Goal: Task Accomplishment & Management: Manage account settings

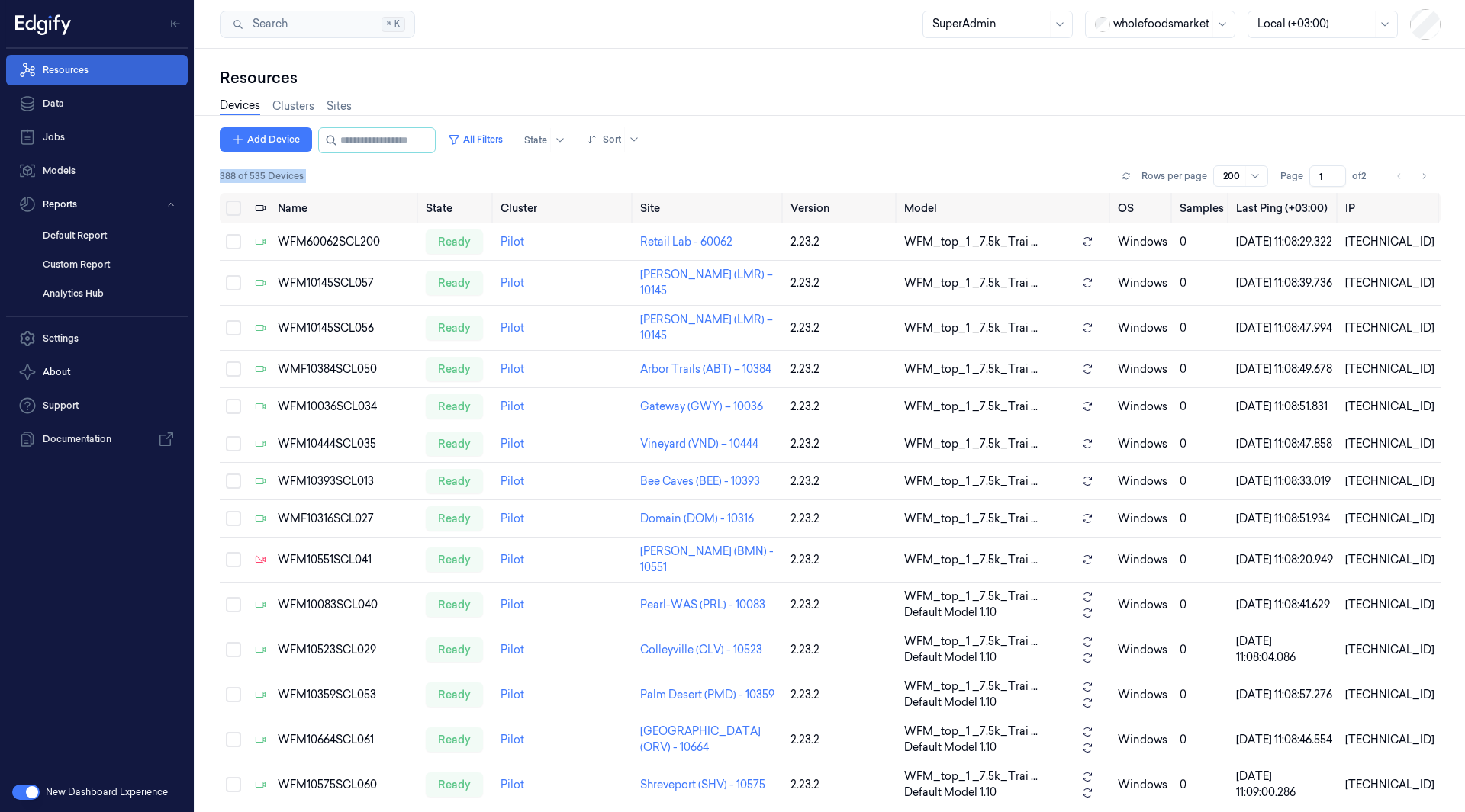
click at [107, 74] on link "Resources" at bounding box center [96, 70] width 182 height 30
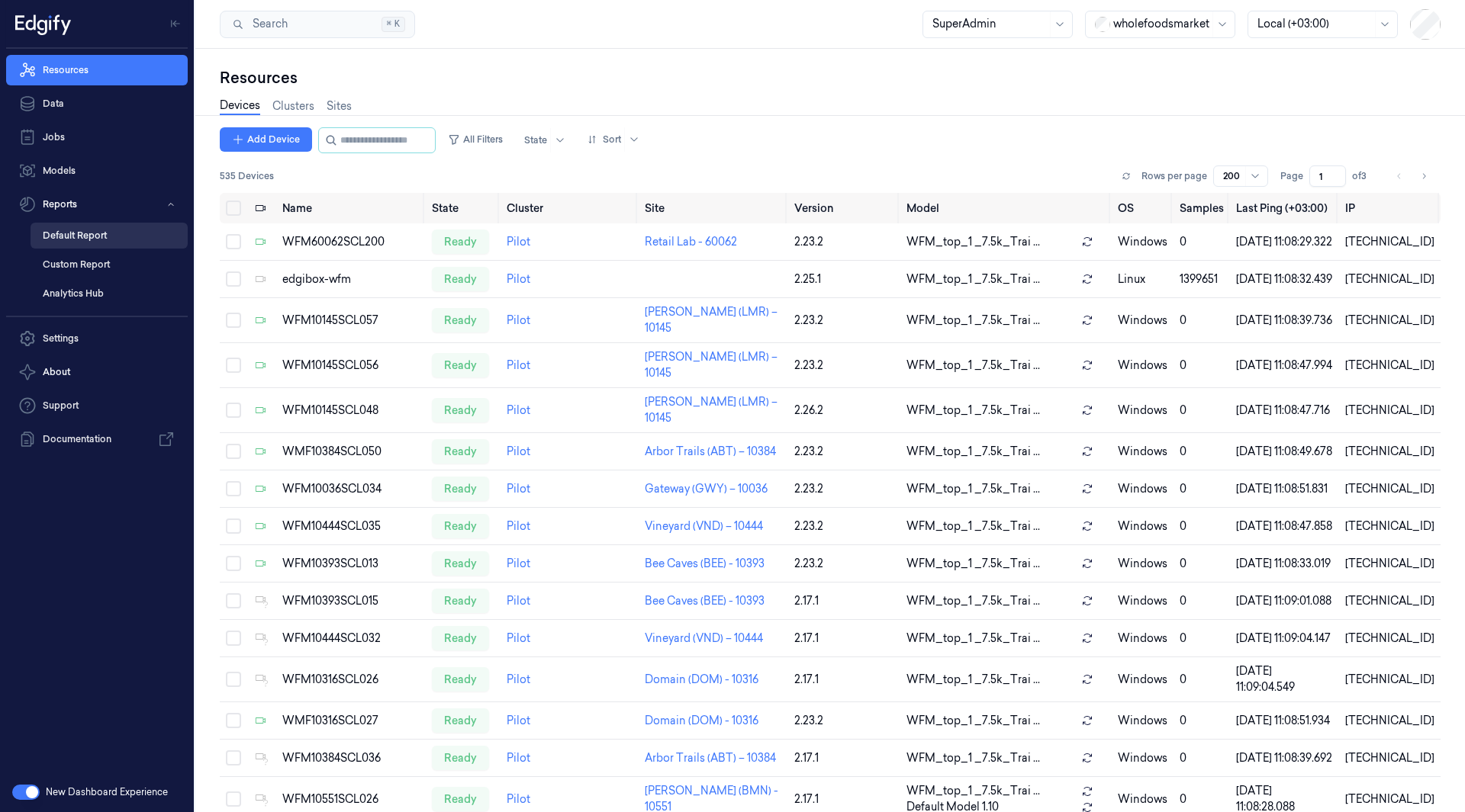
click at [96, 238] on link "Default Report" at bounding box center [109, 235] width 157 height 26
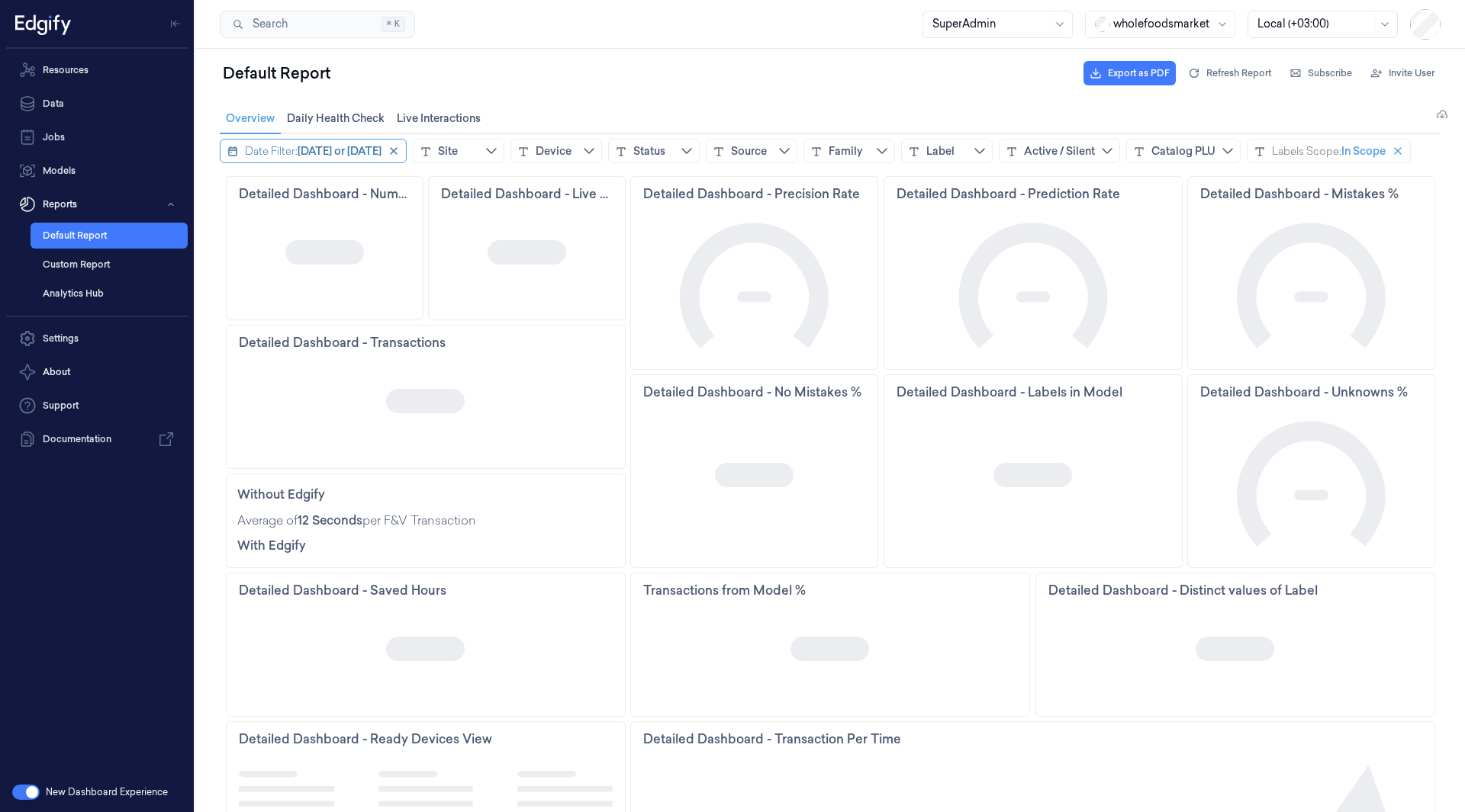
click at [276, 150] on div "Date Filter:" at bounding box center [271, 151] width 52 height 15
click at [235, 186] on icon "chevronleft icon" at bounding box center [233, 182] width 6 height 11
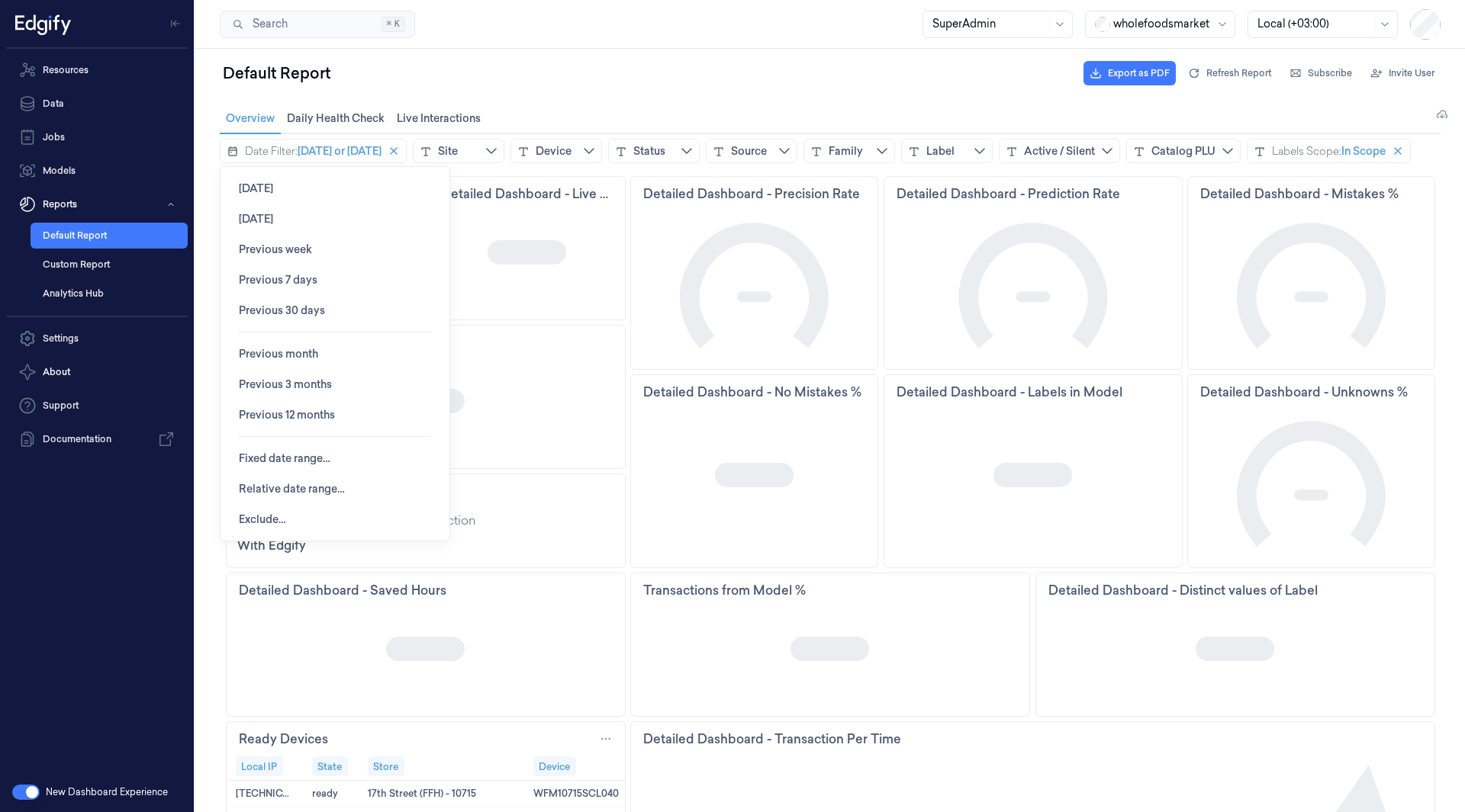
click at [235, 186] on button "[DATE]" at bounding box center [256, 189] width 58 height 30
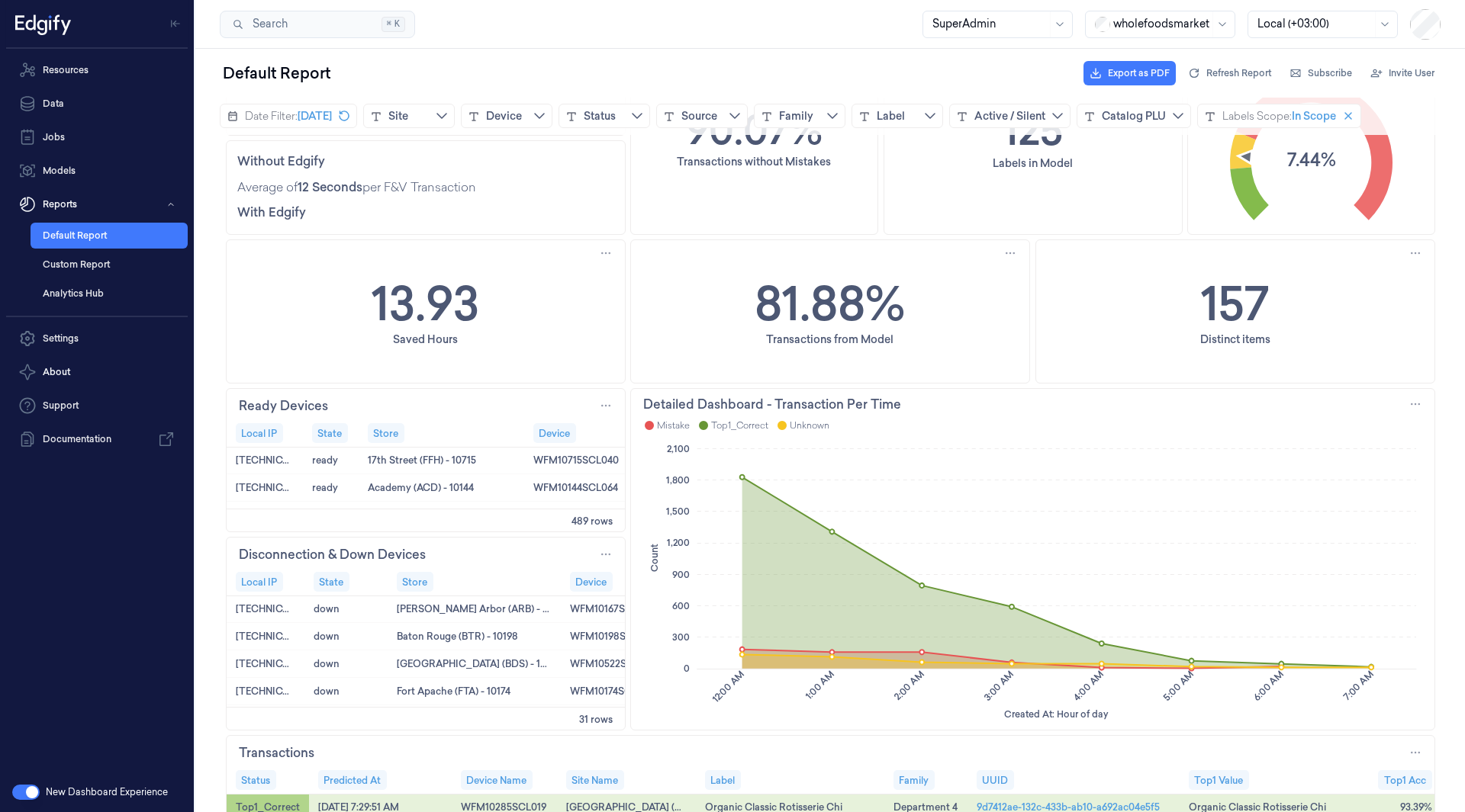
scroll to position [334, 0]
click at [96, 71] on link "Resources" at bounding box center [96, 70] width 182 height 30
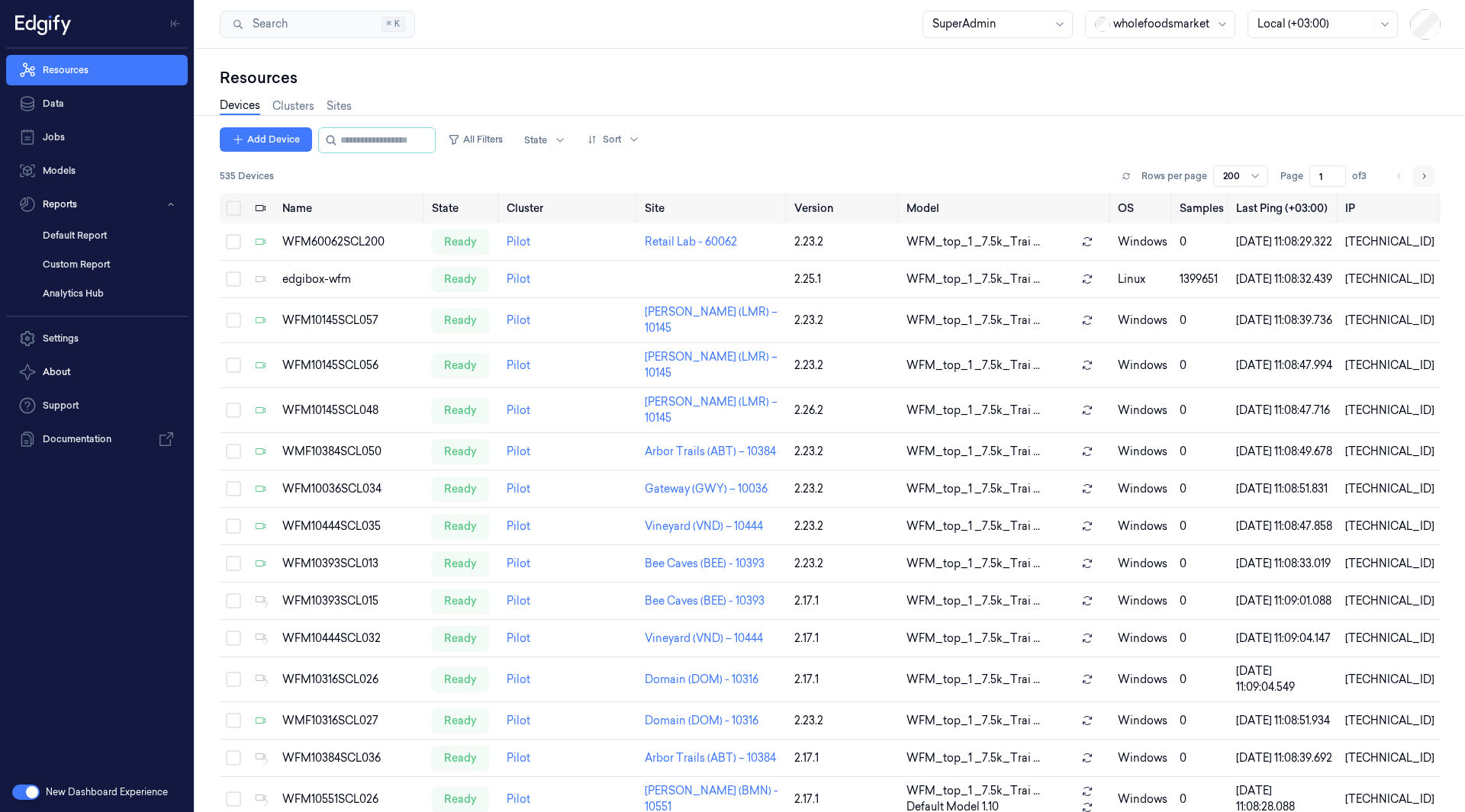
click at [1413, 173] on button "Go to next page" at bounding box center [1423, 176] width 21 height 21
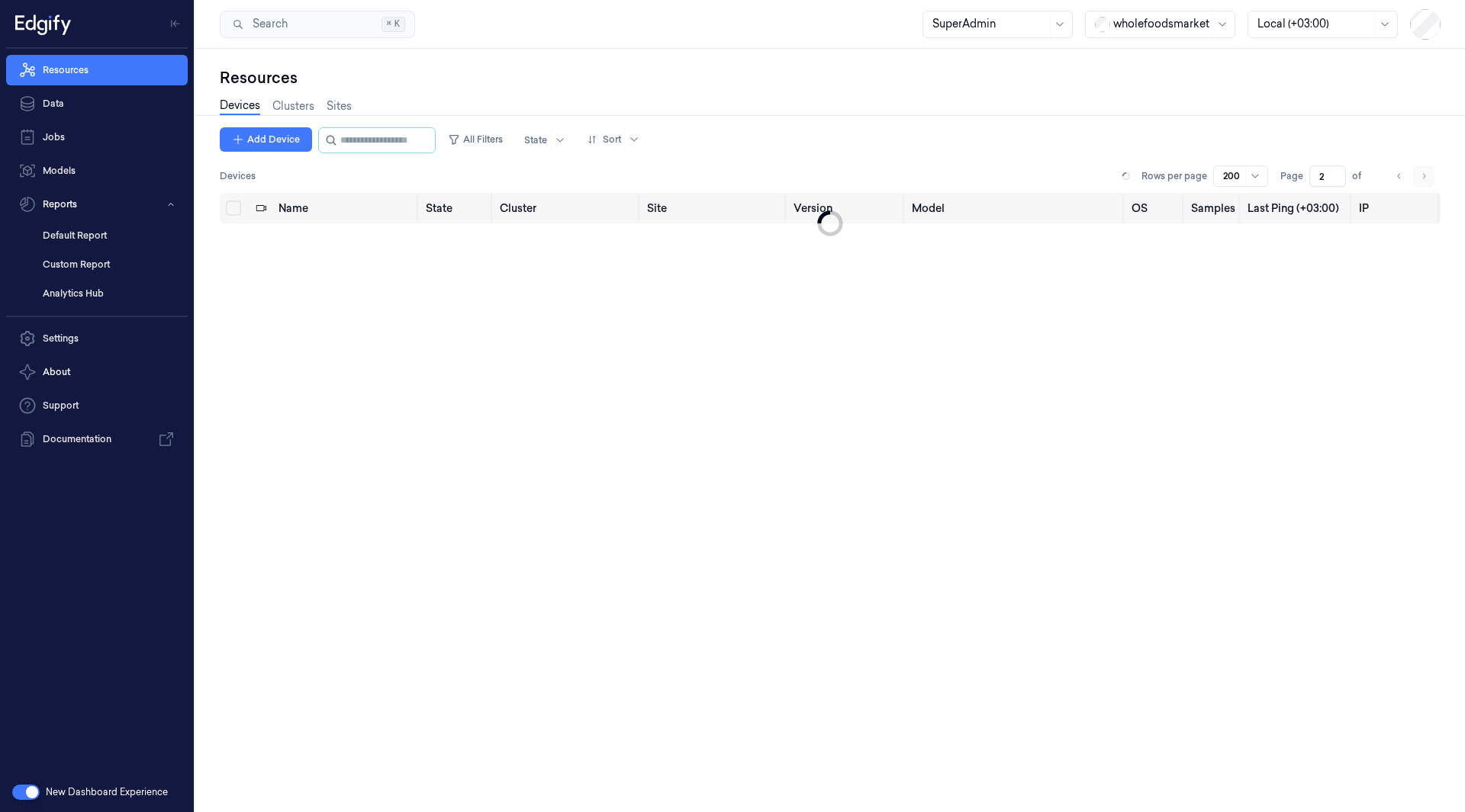
click at [1413, 173] on li "pagination" at bounding box center [1423, 176] width 21 height 21
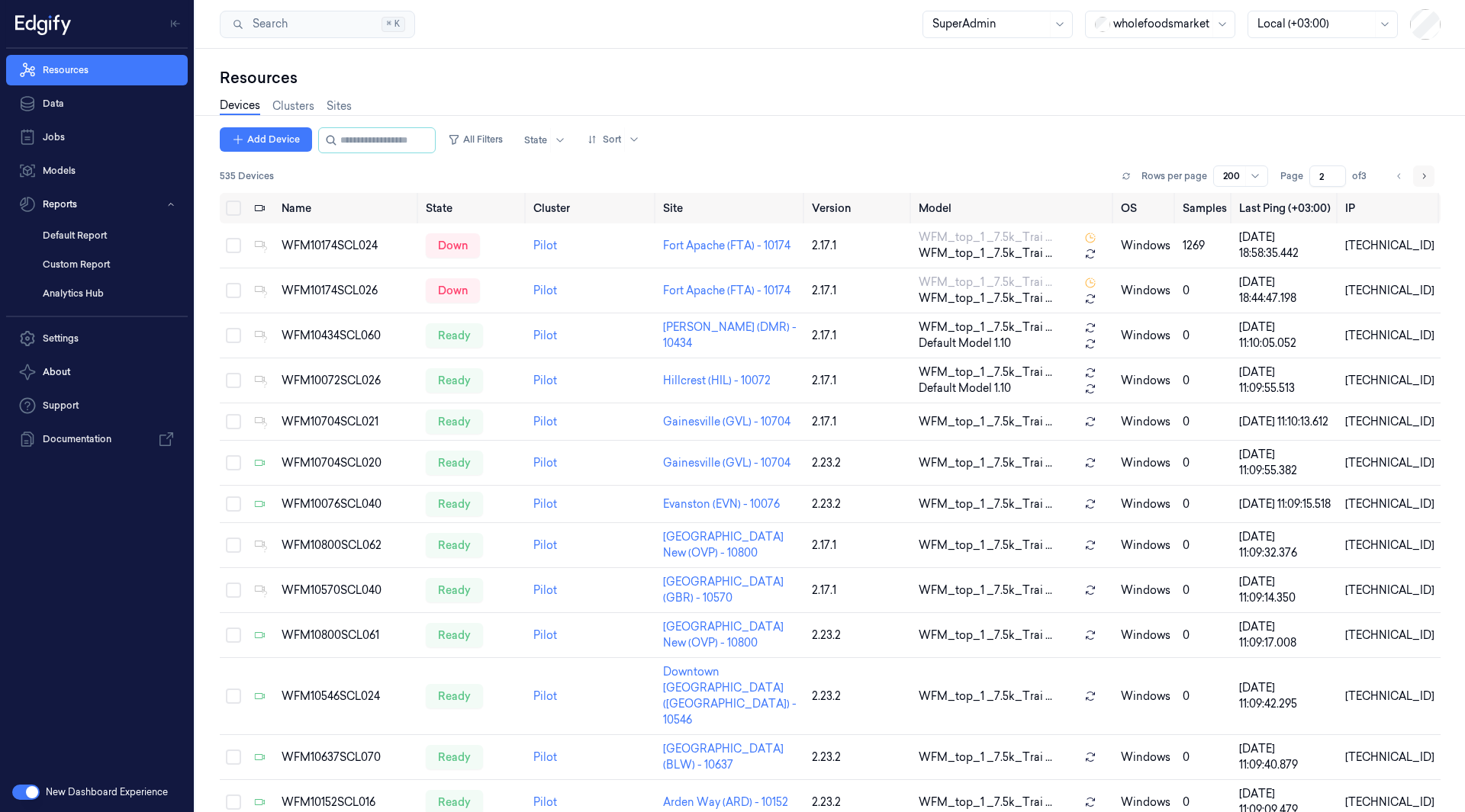
click at [1427, 173] on icon "Go to next page" at bounding box center [1424, 176] width 9 height 12
type input "3"
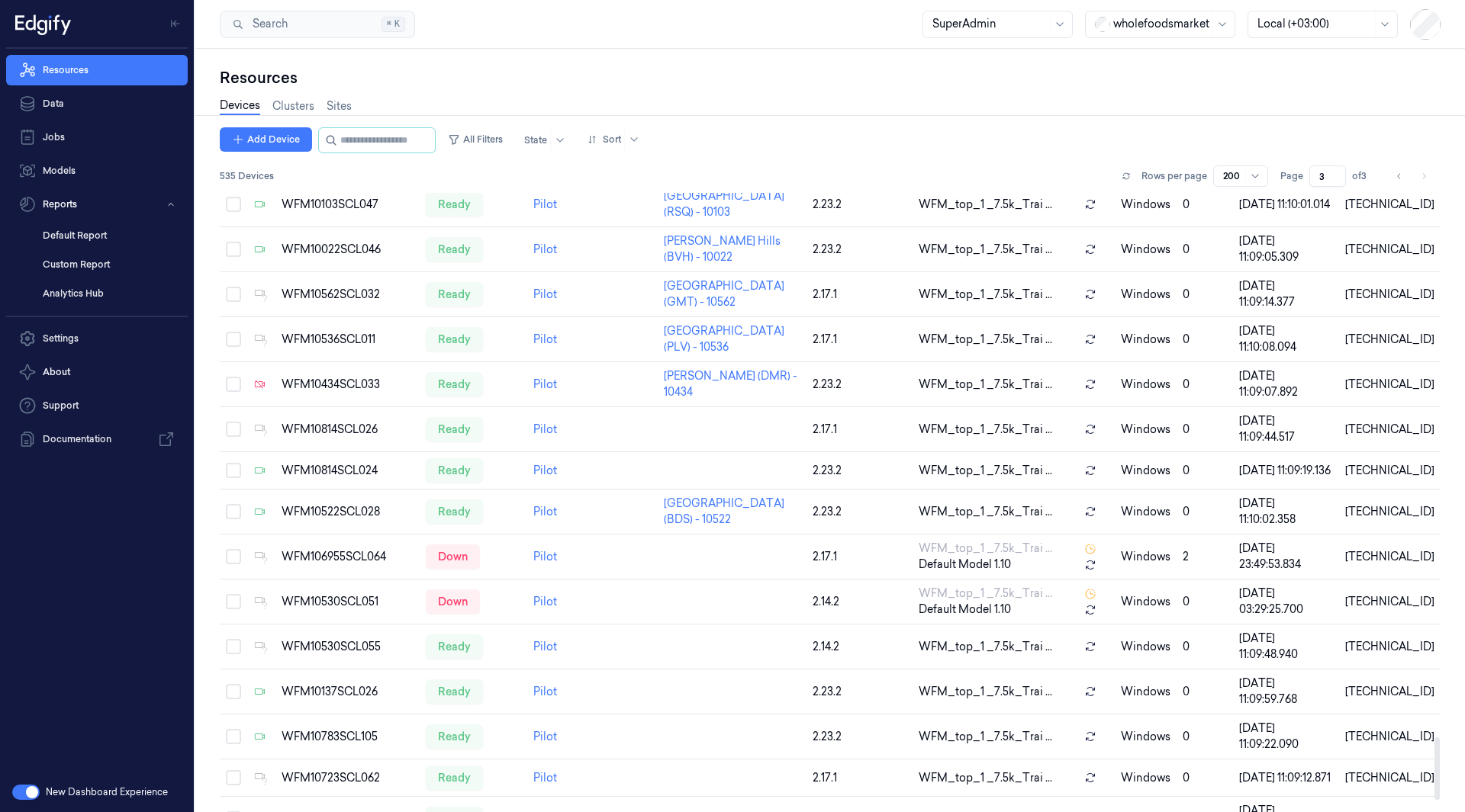
scroll to position [5511, 0]
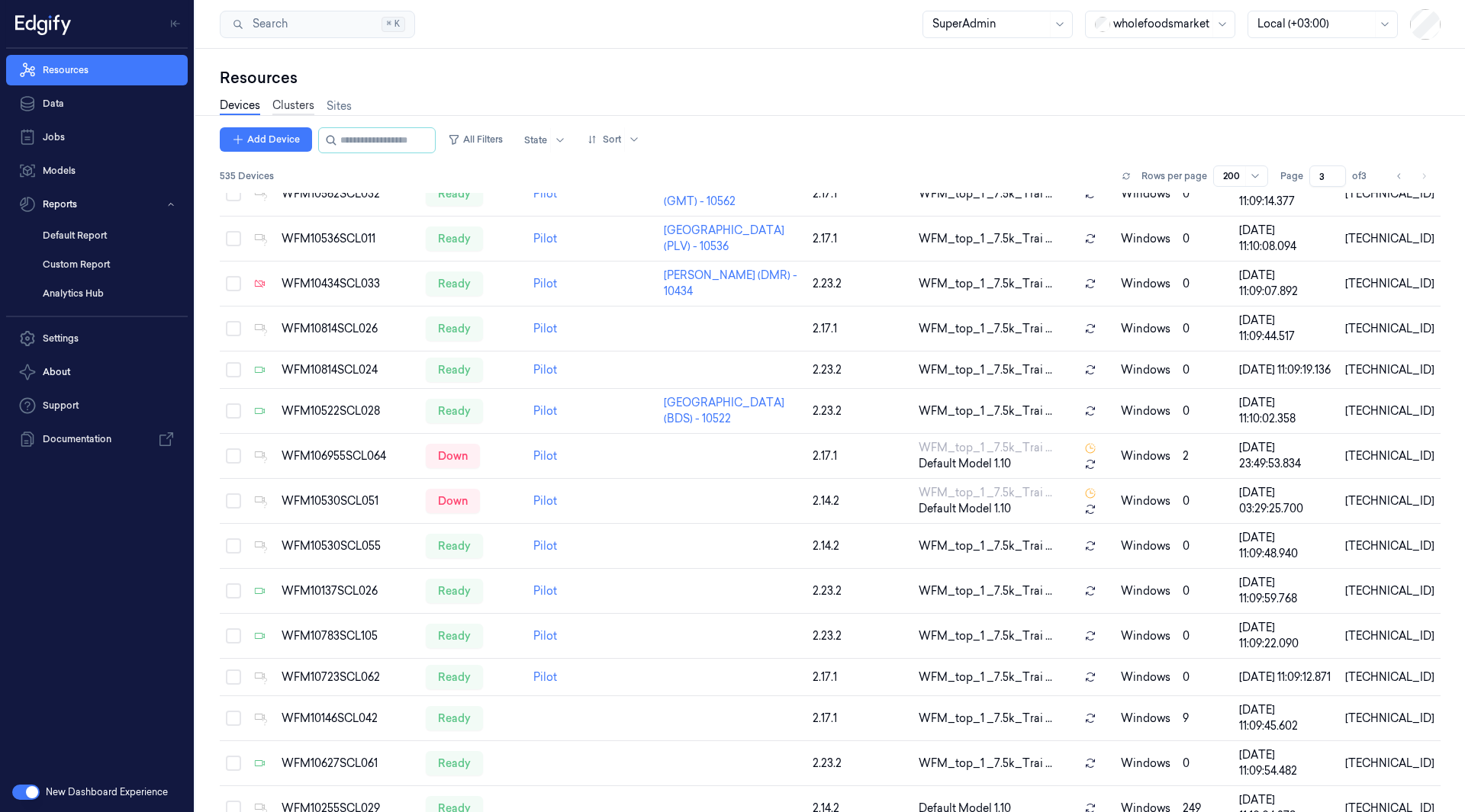
click at [299, 100] on link "Clusters" at bounding box center [294, 106] width 42 height 18
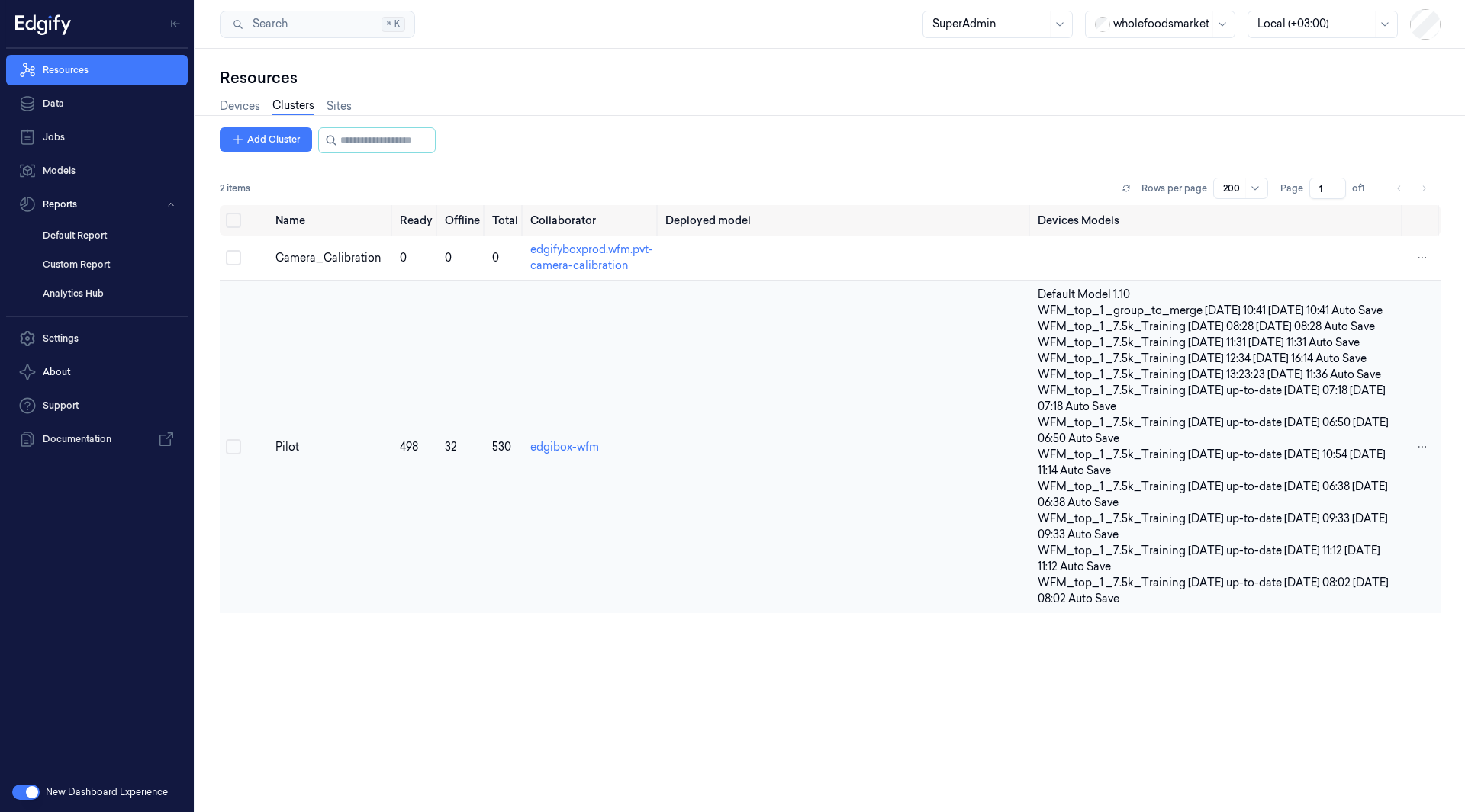
click at [258, 462] on td at bounding box center [245, 447] width 50 height 333
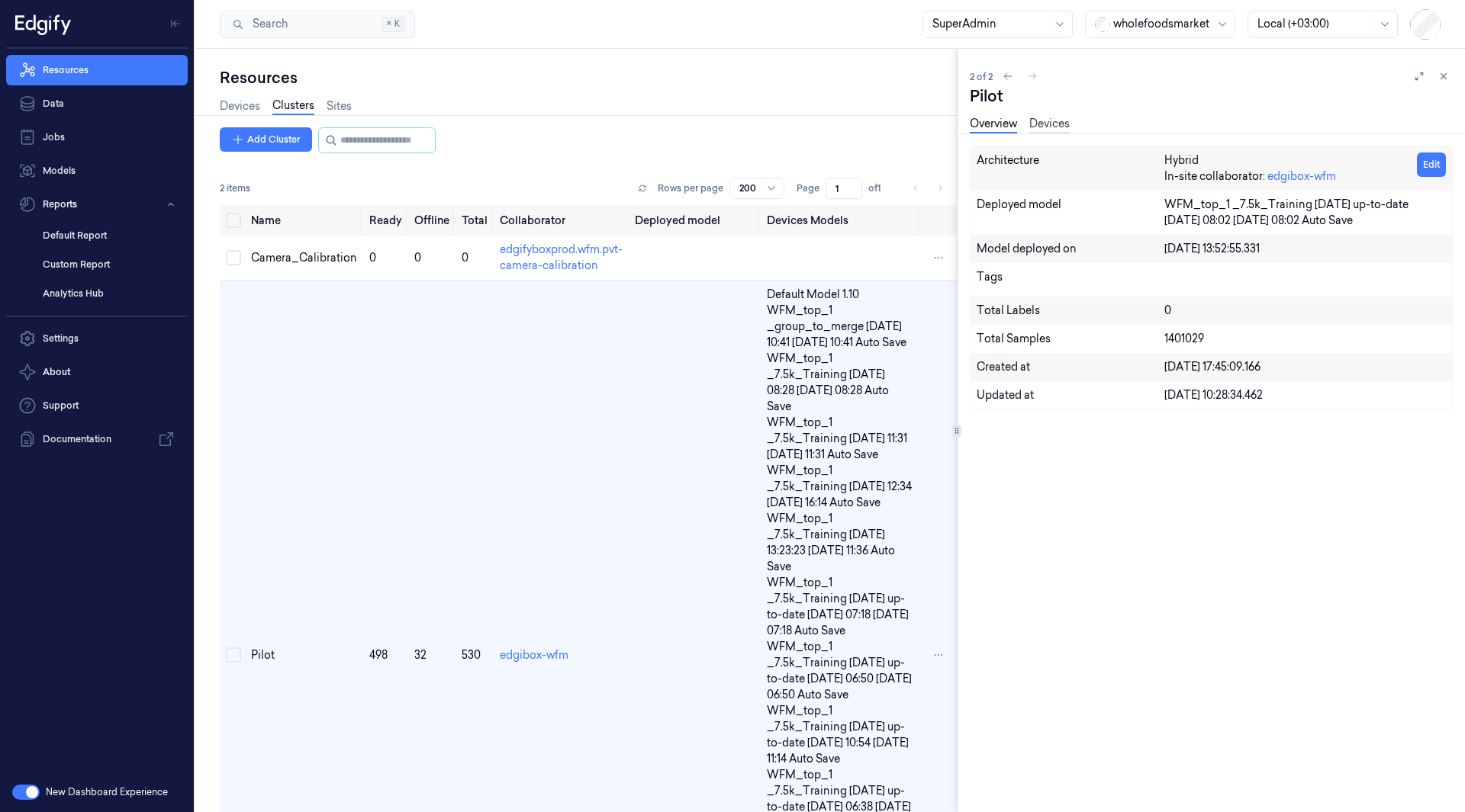
click at [1055, 117] on link "Devices" at bounding box center [1049, 124] width 41 height 18
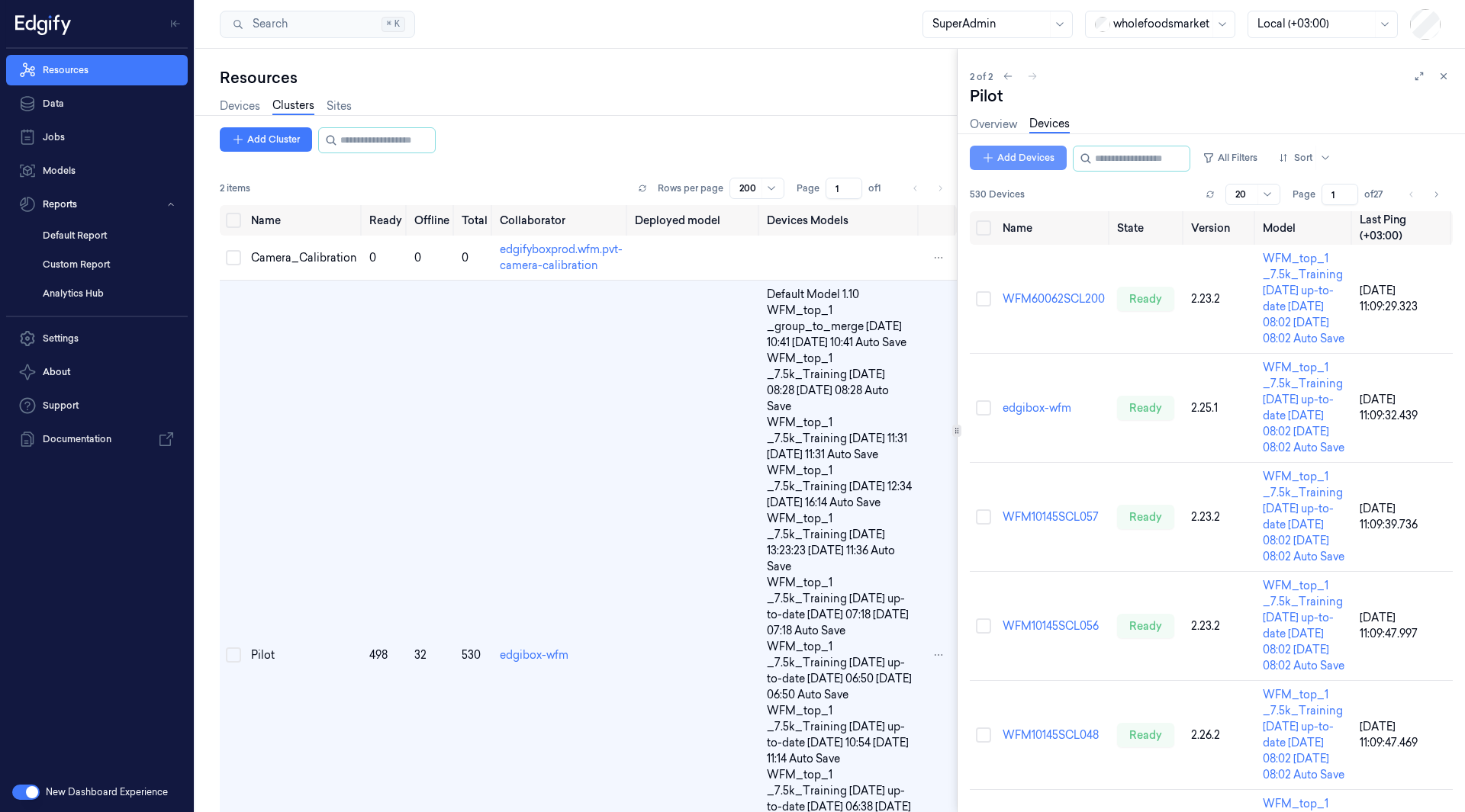
click at [1025, 167] on button "Add Devices" at bounding box center [1018, 157] width 96 height 25
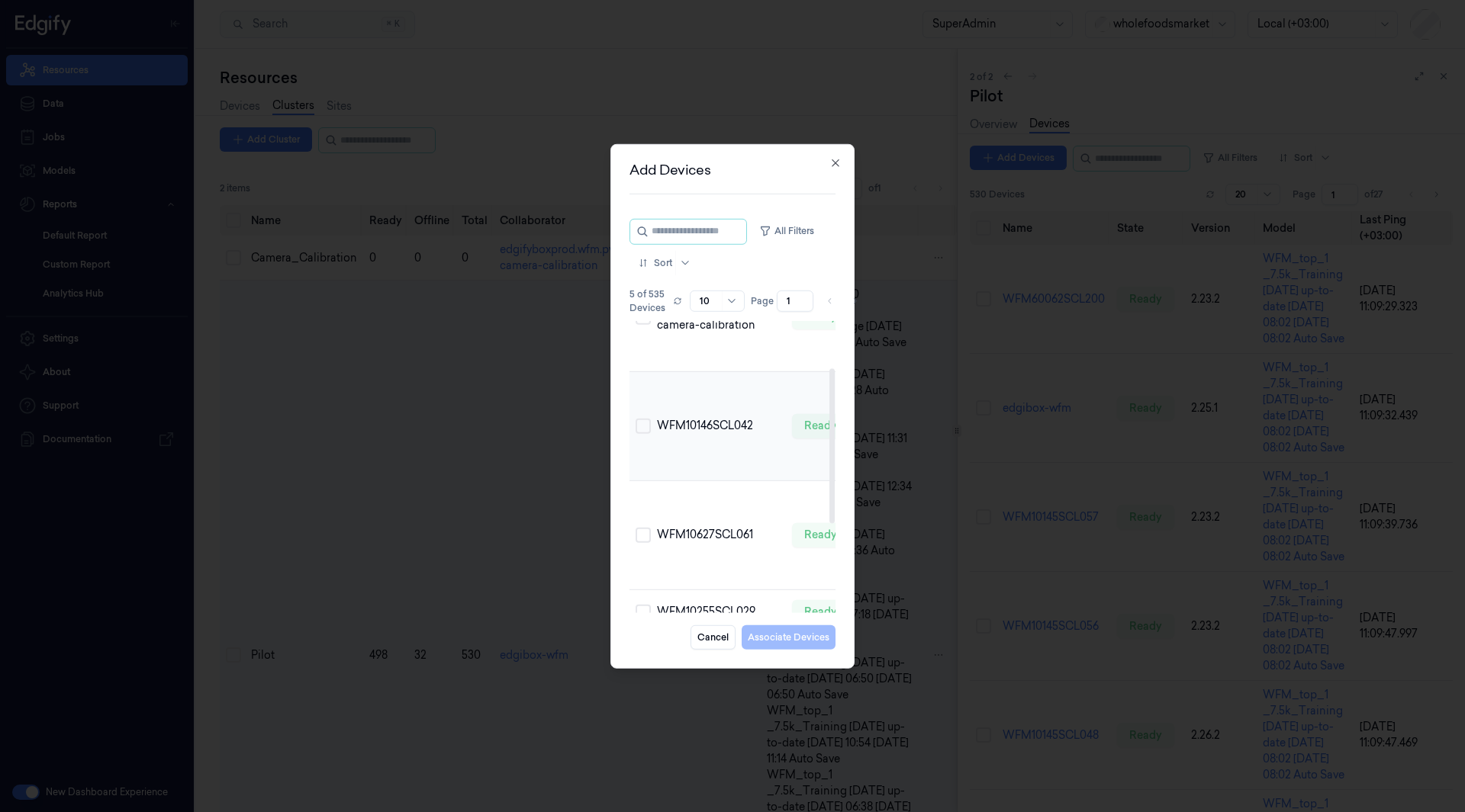
scroll to position [89, 0]
click at [642, 432] on button "Select row" at bounding box center [643, 425] width 15 height 15
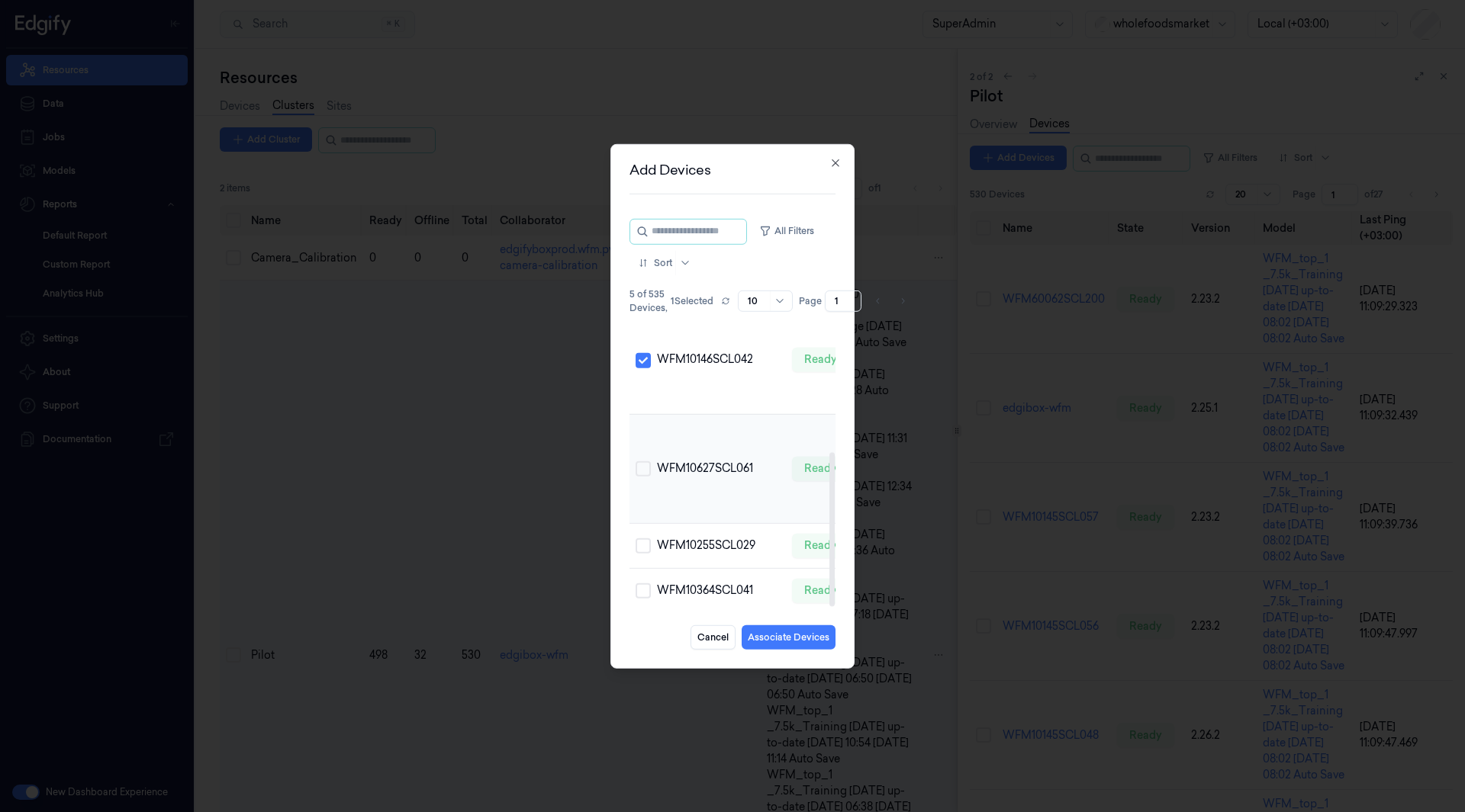
click at [639, 460] on button "Select row" at bounding box center [643, 468] width 15 height 15
click at [646, 541] on button "Select row" at bounding box center [643, 545] width 15 height 15
click at [639, 593] on td at bounding box center [640, 590] width 21 height 45
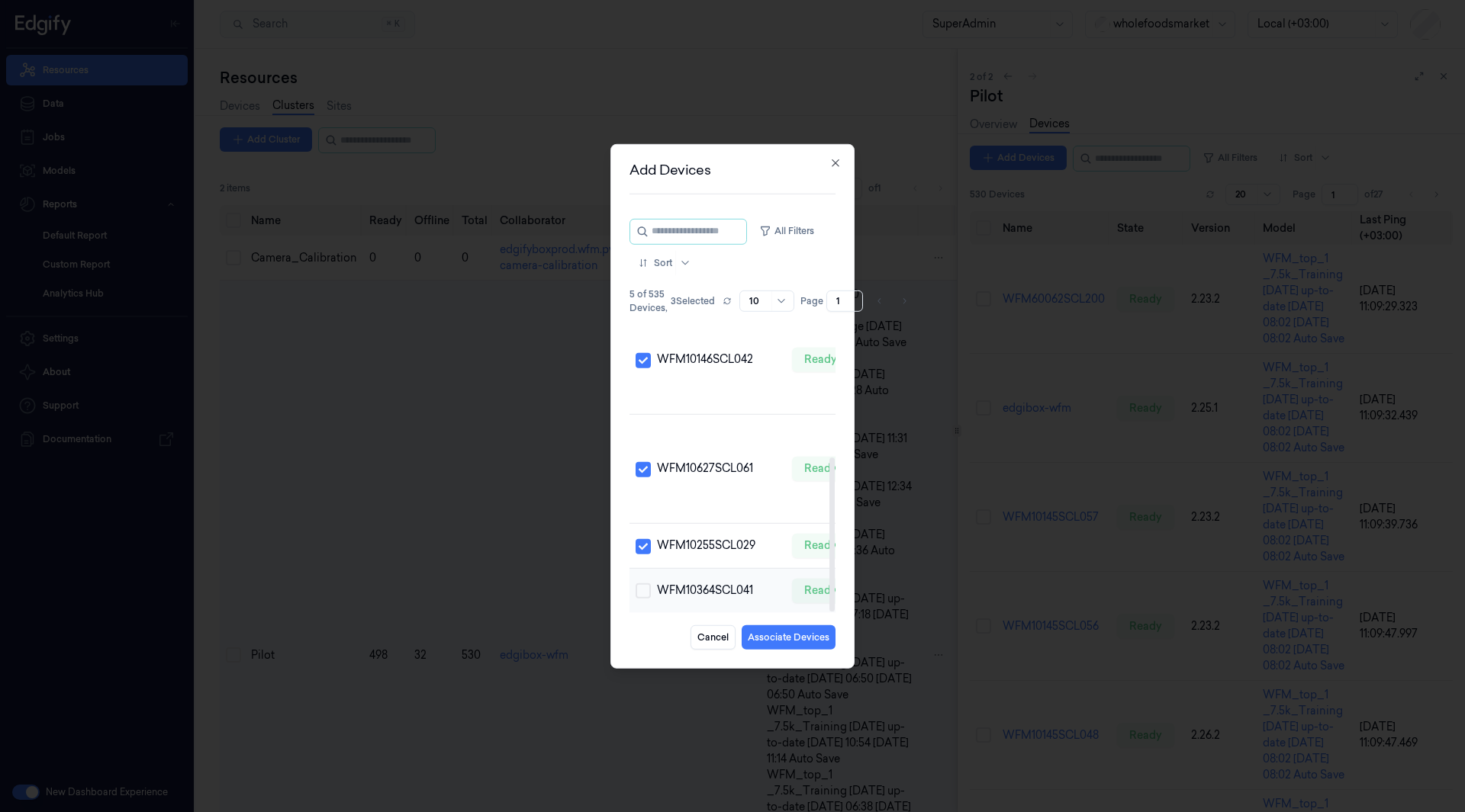
click at [646, 585] on button "Select row" at bounding box center [643, 590] width 15 height 15
click at [810, 635] on button "Associate Devices" at bounding box center [788, 637] width 94 height 25
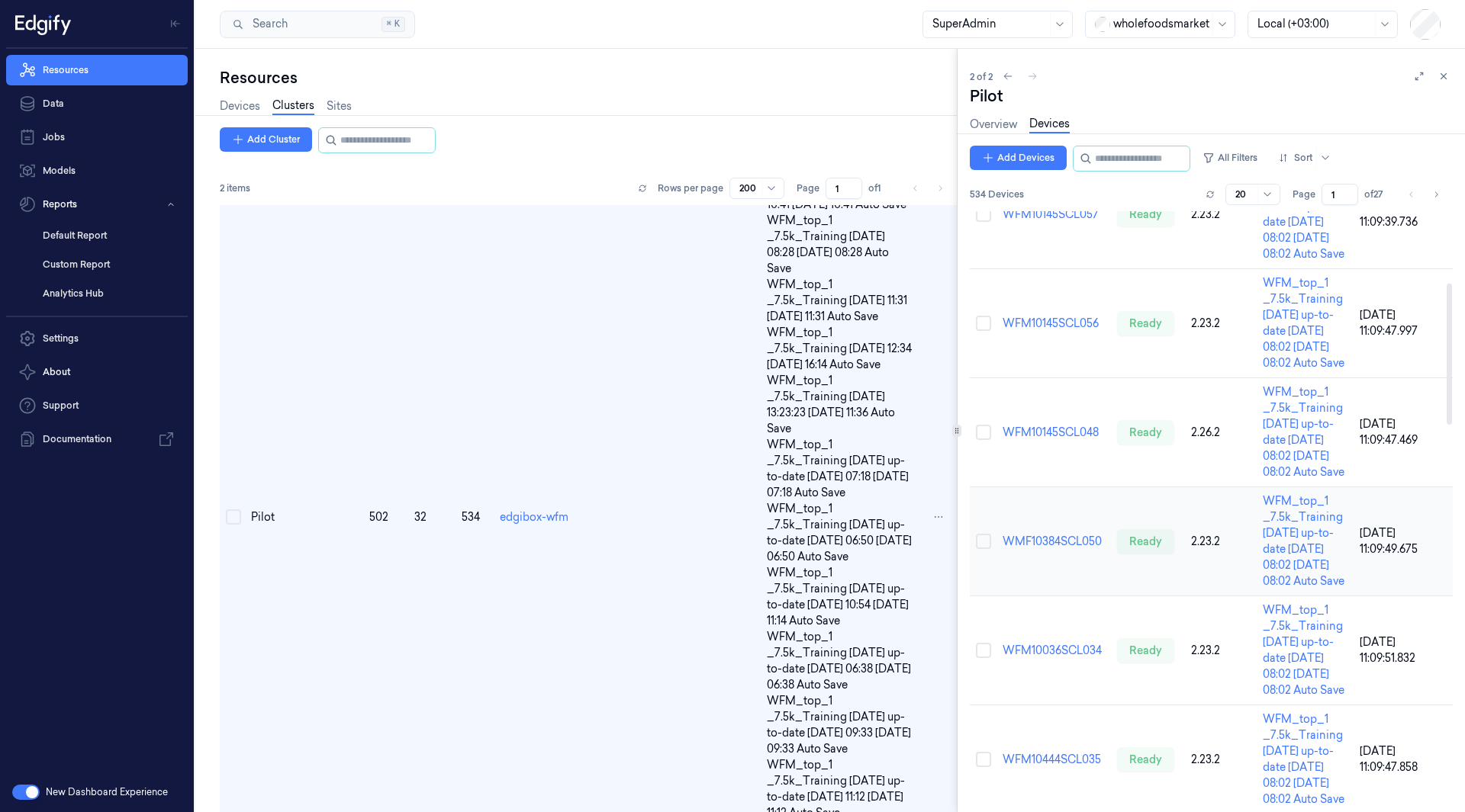
scroll to position [304, 0]
drag, startPoint x: 226, startPoint y: 97, endPoint x: 236, endPoint y: 107, distance: 14.1
click at [236, 107] on div "Devices Clusters Sites" at bounding box center [286, 106] width 132 height 18
click at [236, 107] on link "Devices" at bounding box center [240, 106] width 41 height 18
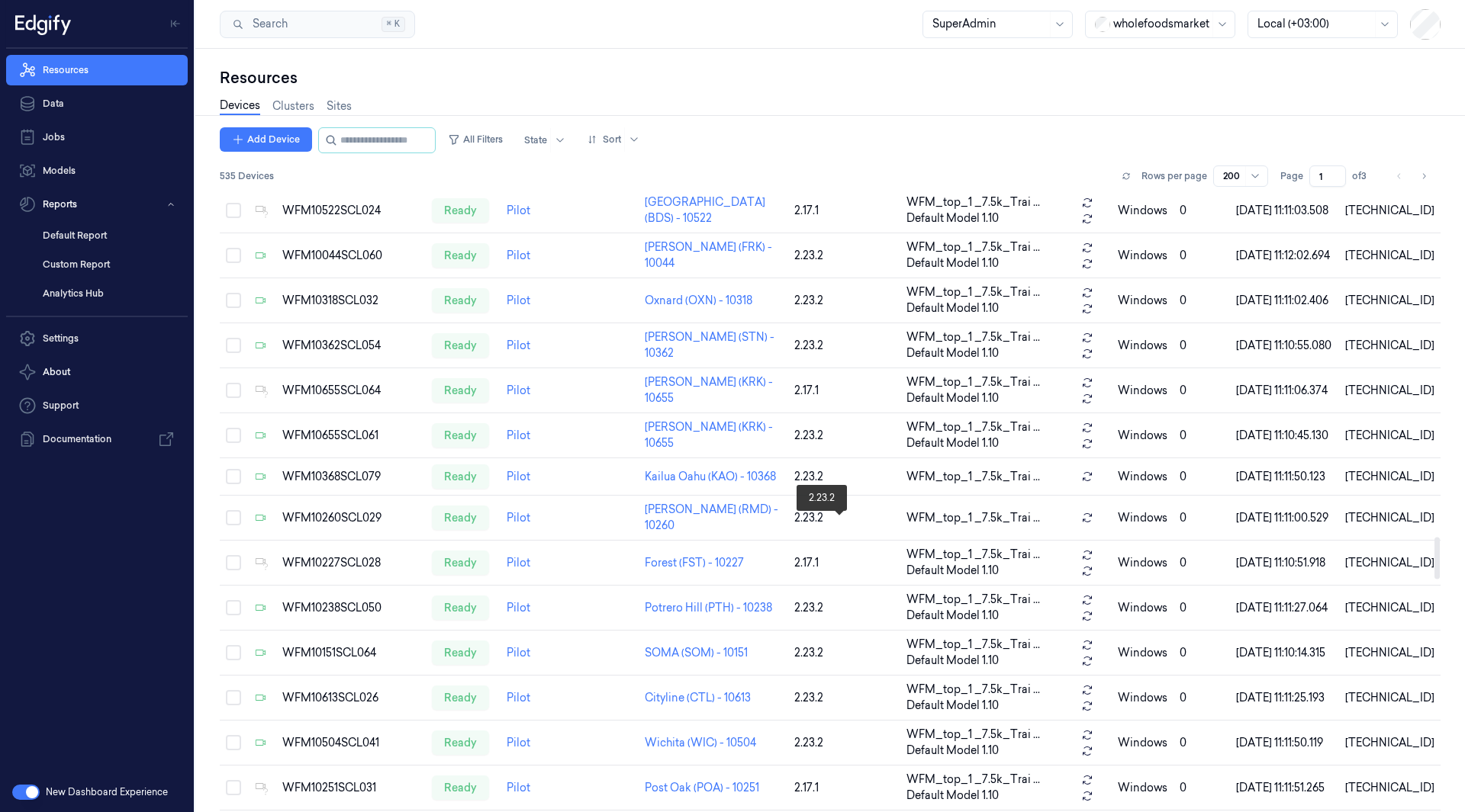
scroll to position [5171, 0]
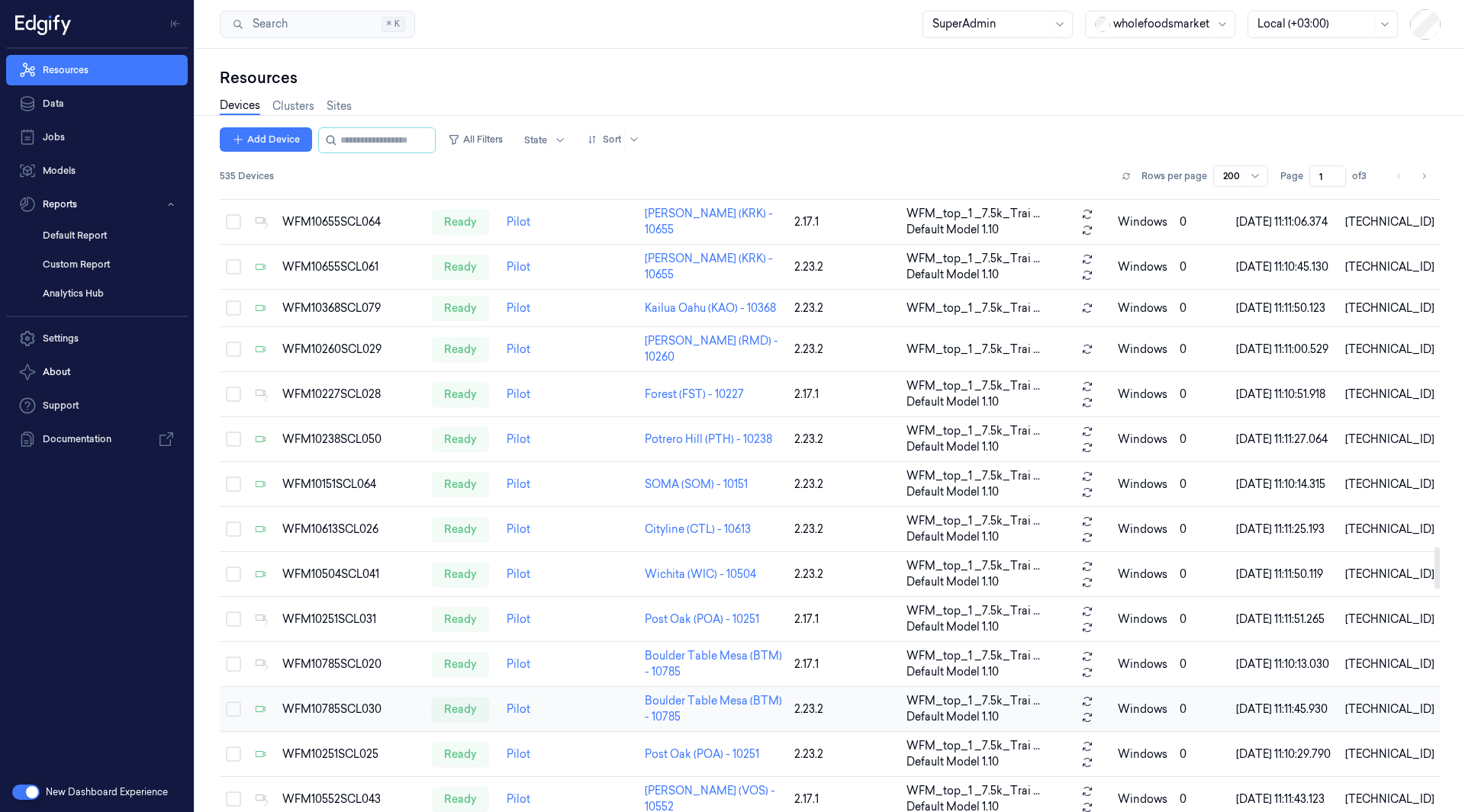
click at [355, 701] on div "WFM10785SCL030" at bounding box center [351, 709] width 137 height 16
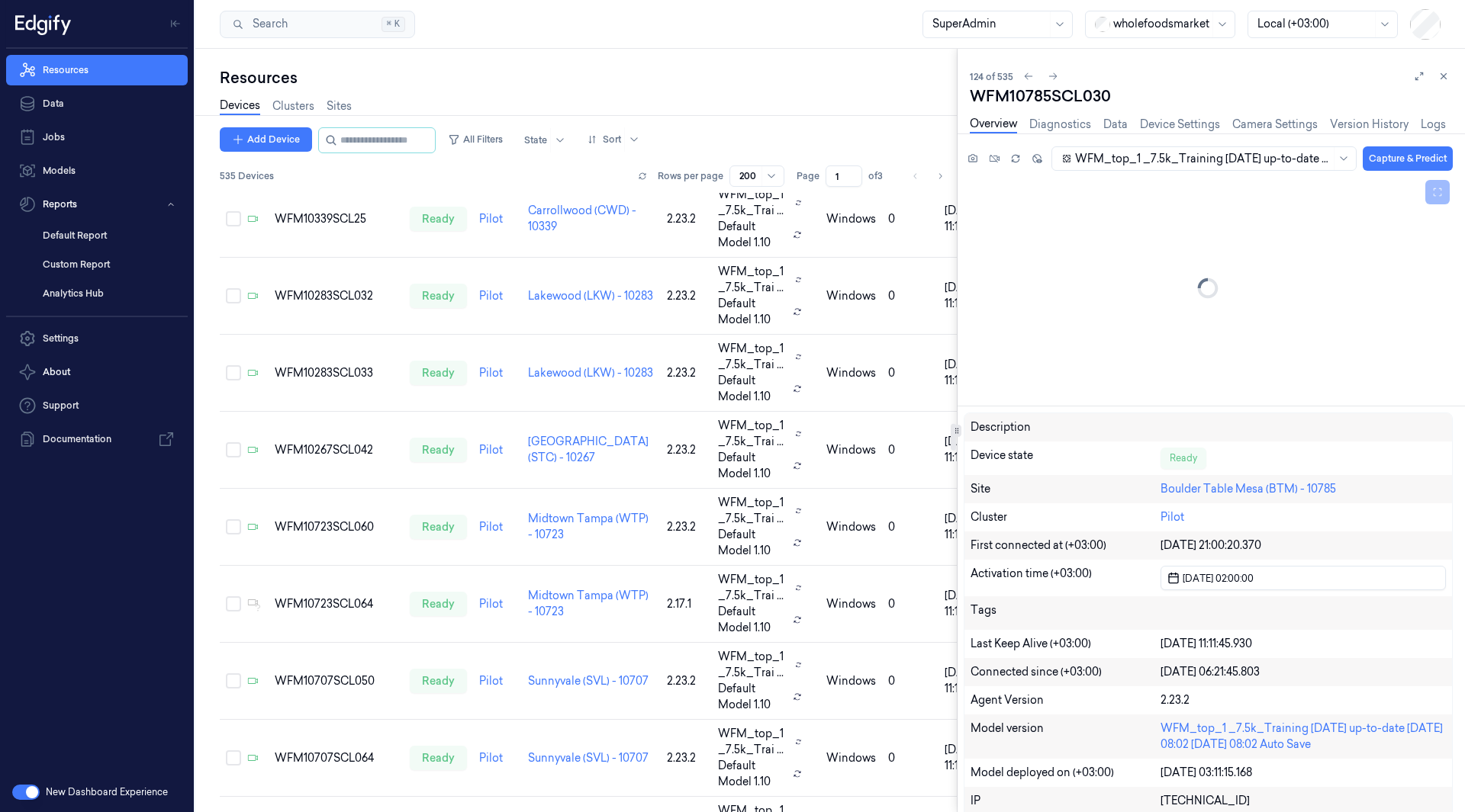
scroll to position [5275, 0]
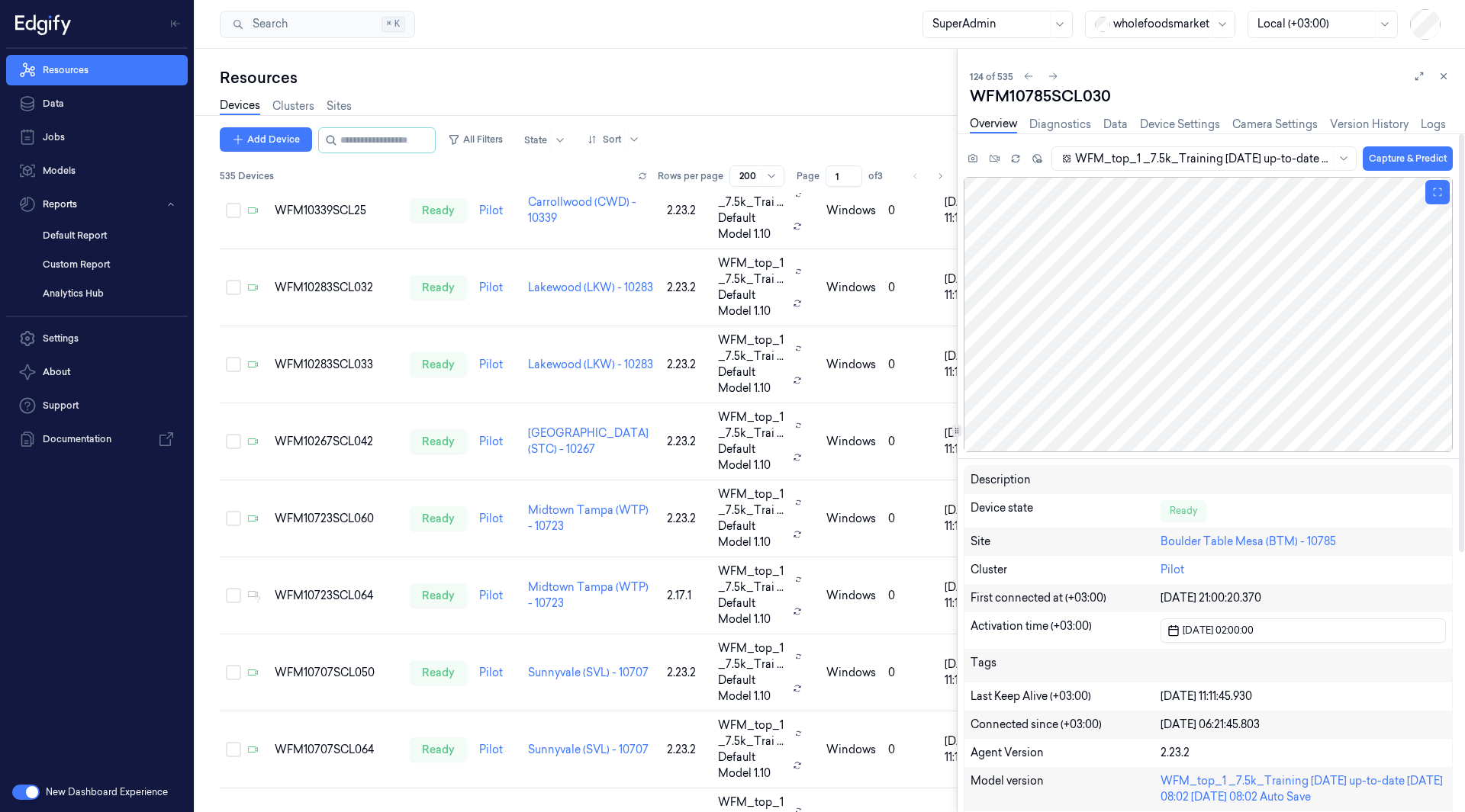
click at [1214, 280] on div at bounding box center [1208, 314] width 489 height 275
click at [291, 296] on div "WFM10283SCL032" at bounding box center [335, 288] width 123 height 16
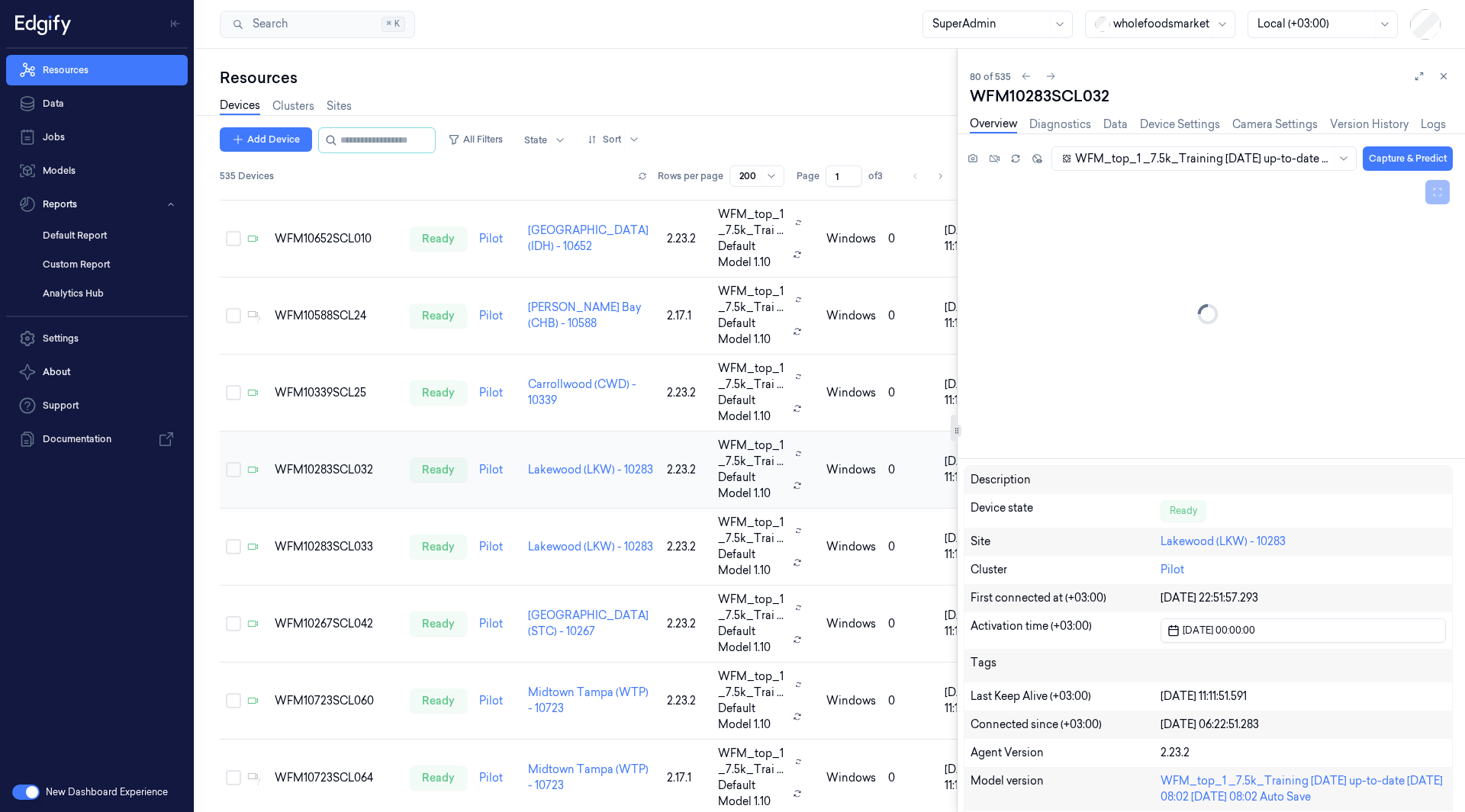
scroll to position [5093, 0]
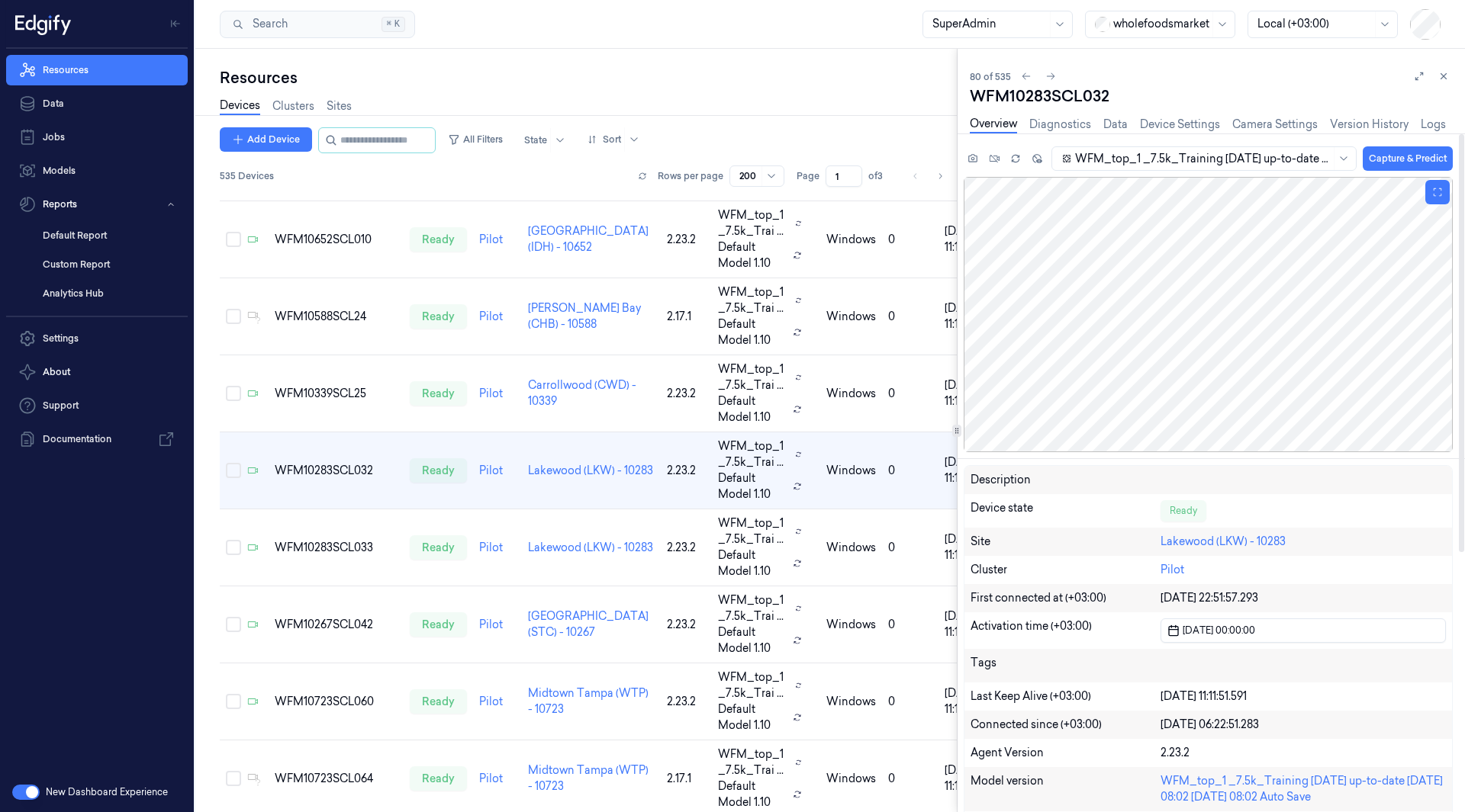
click at [1228, 326] on div at bounding box center [1208, 314] width 489 height 275
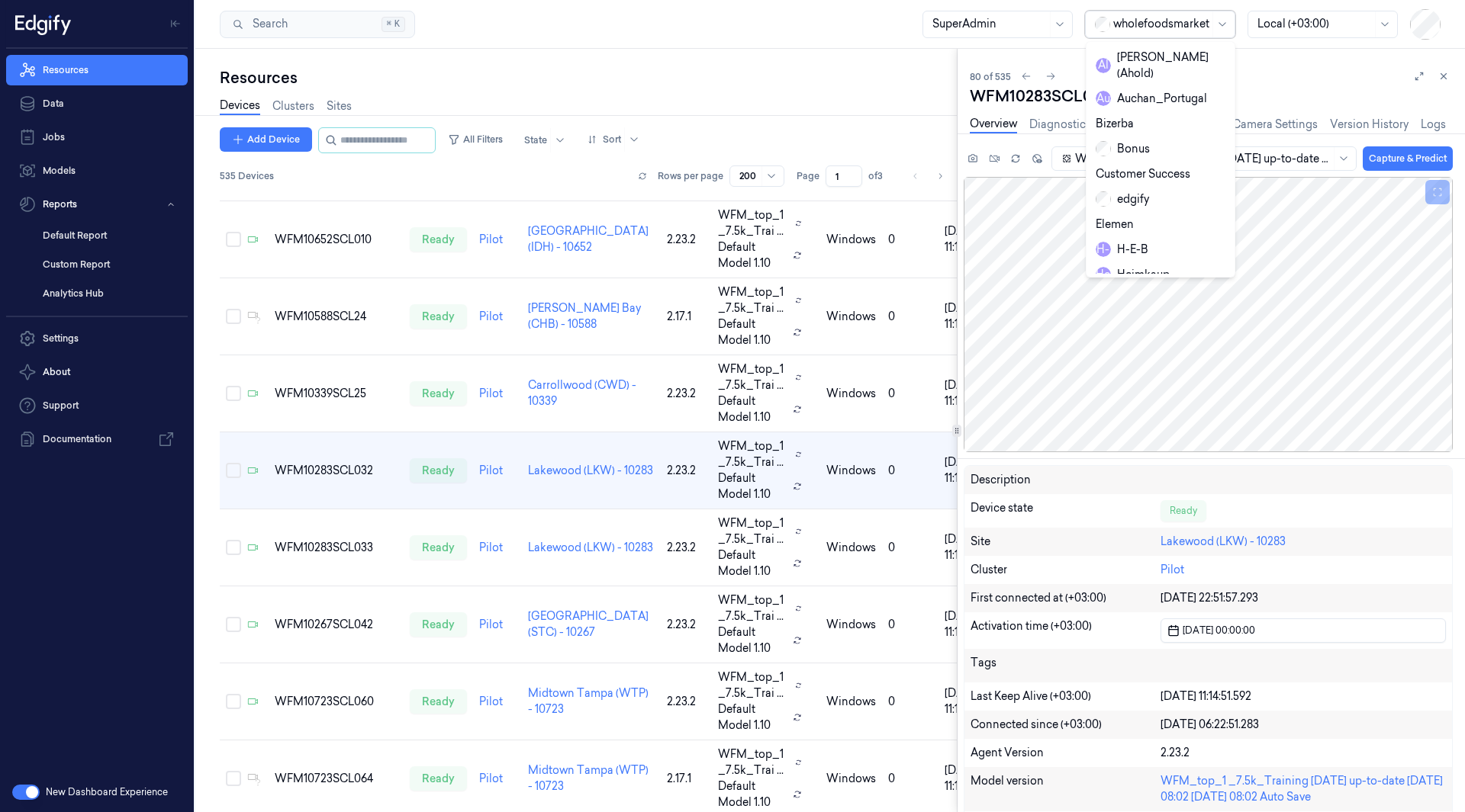
click at [1189, 19] on div at bounding box center [1161, 24] width 96 height 16
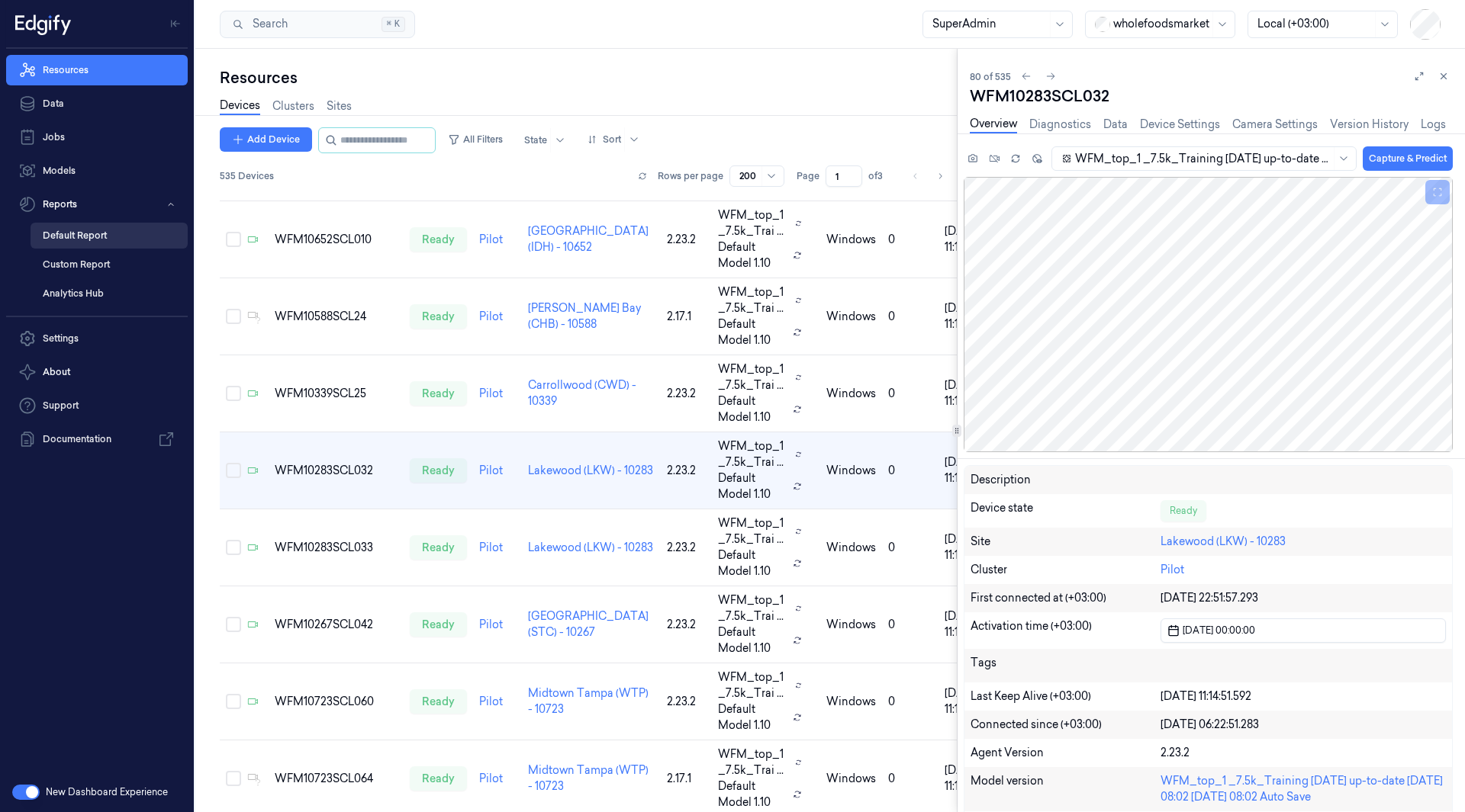
click at [126, 244] on link "Default Report" at bounding box center [109, 235] width 157 height 26
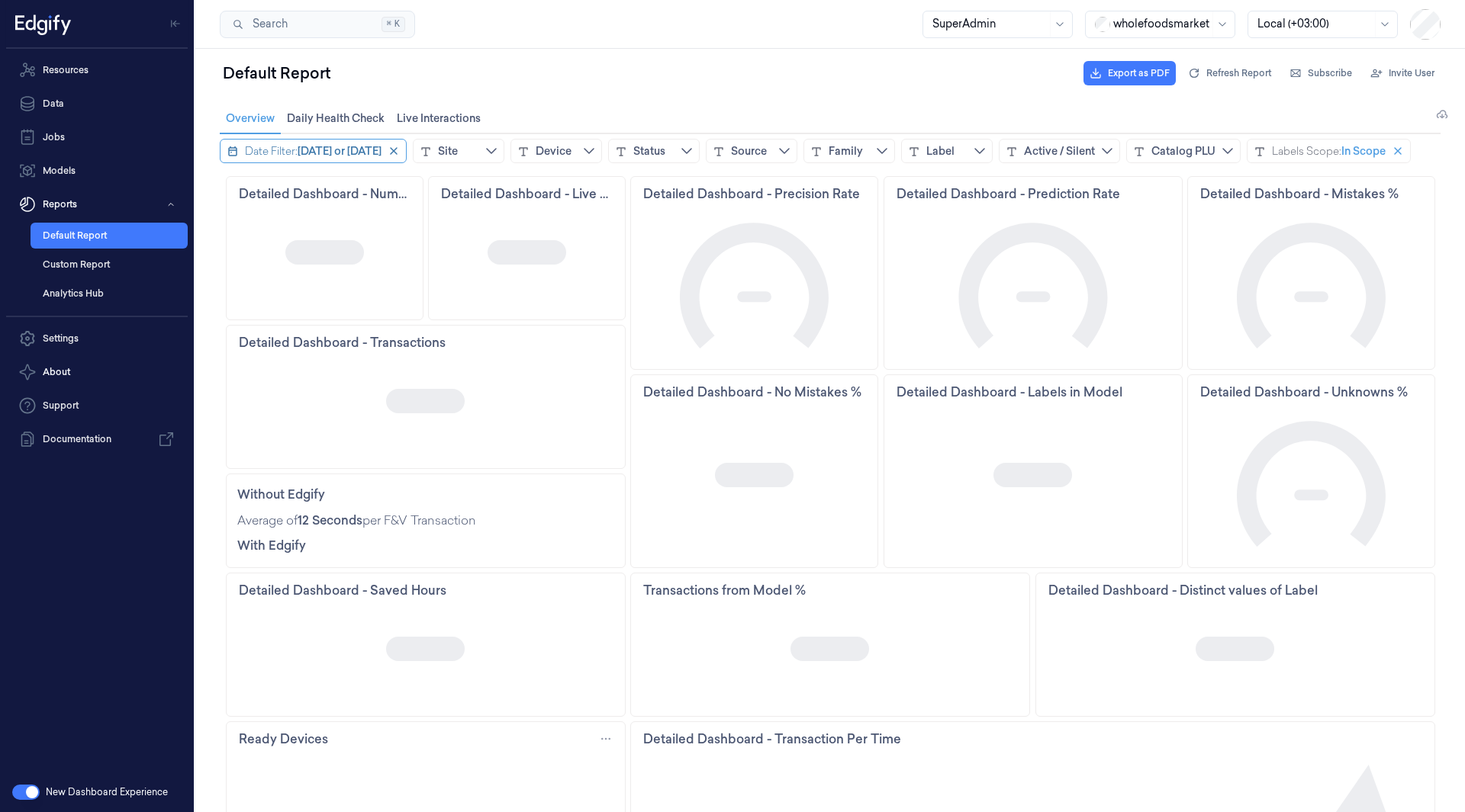
click at [358, 154] on span "[DATE] or [DATE]" at bounding box center [339, 151] width 84 height 15
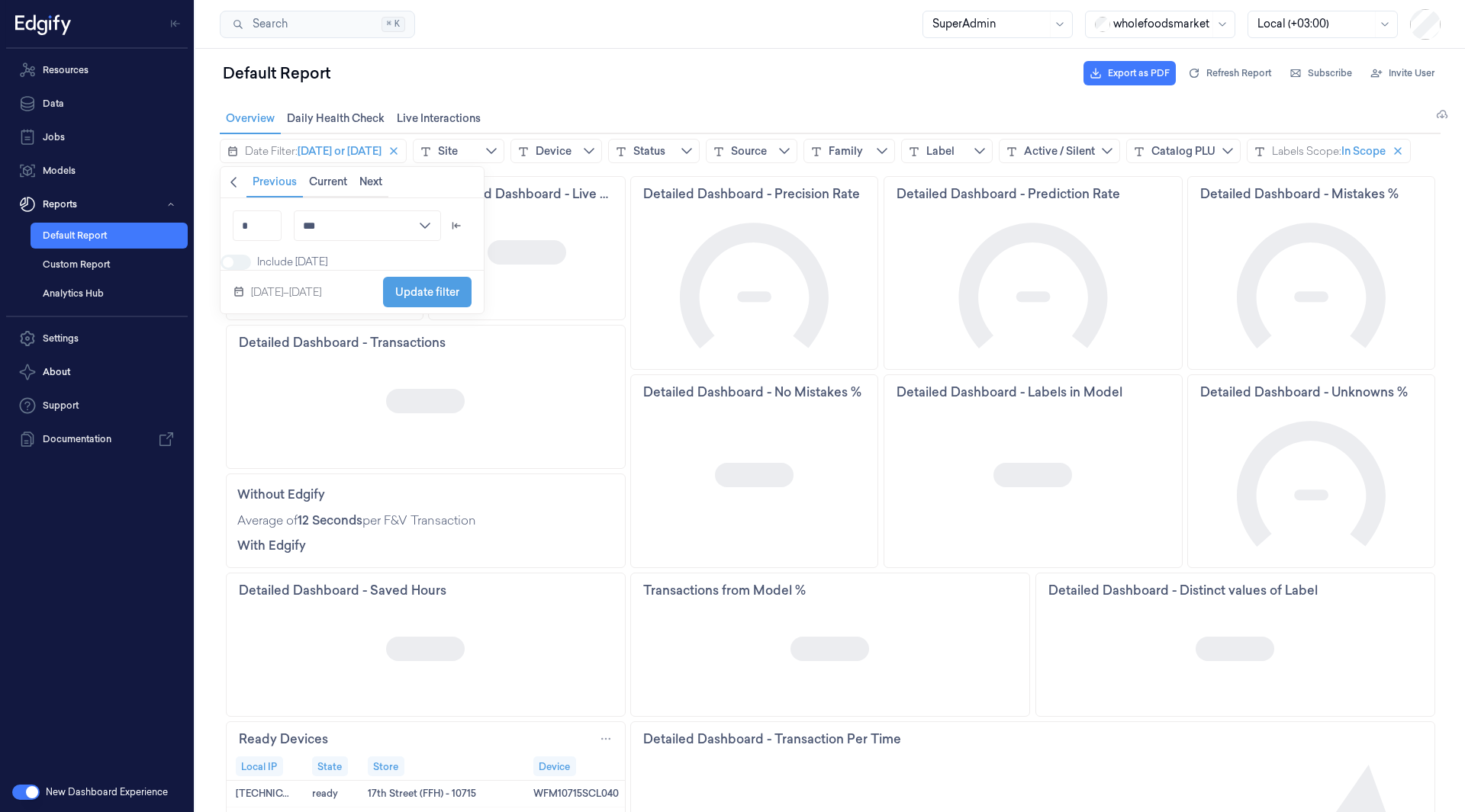
click at [239, 184] on icon "chevronleft icon" at bounding box center [234, 182] width 12 height 12
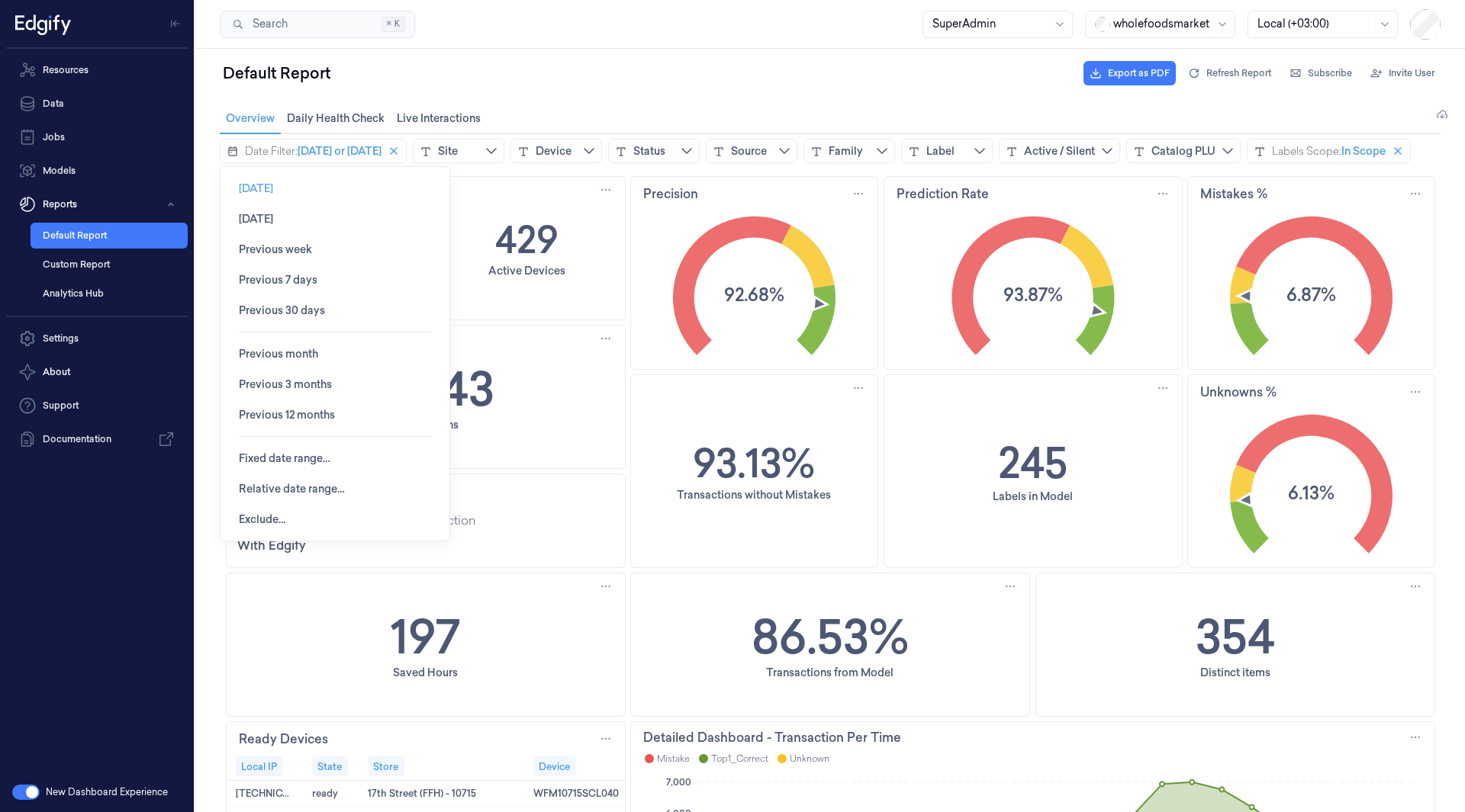
click at [255, 191] on span "[DATE]" at bounding box center [256, 188] width 35 height 12
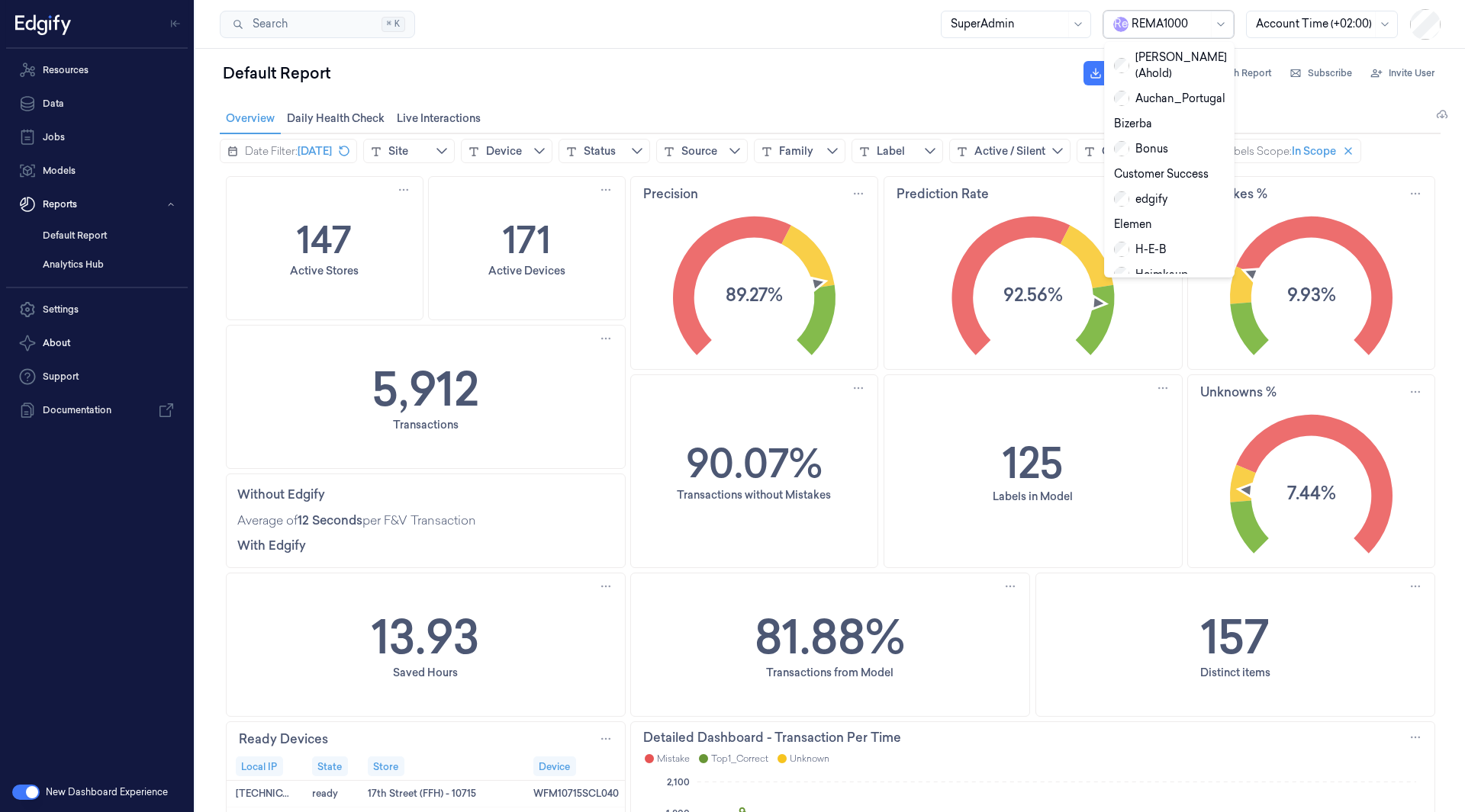
click at [1143, 20] on div at bounding box center [1170, 24] width 76 height 16
click at [1159, 162] on div "shufersal" at bounding box center [1147, 170] width 67 height 16
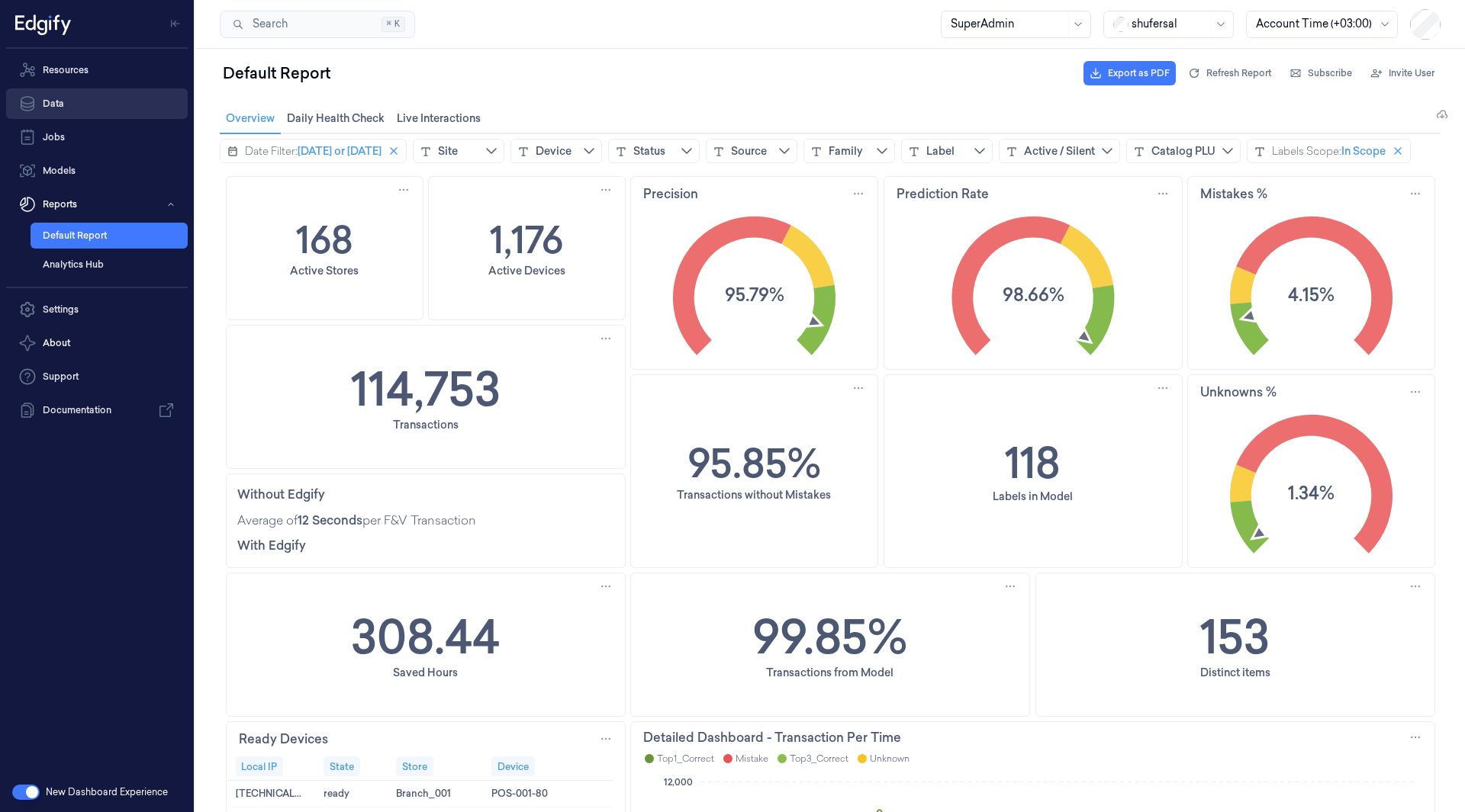
click at [92, 104] on link "Data" at bounding box center [96, 104] width 182 height 30
